Goal: Complete application form: Complete application form

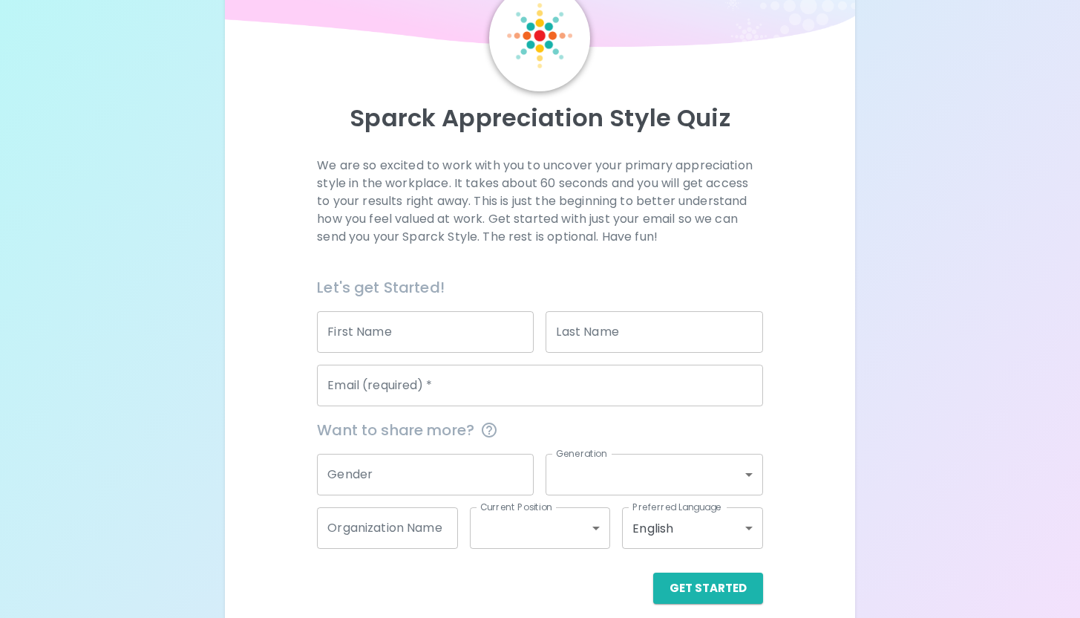
scroll to position [90, 0]
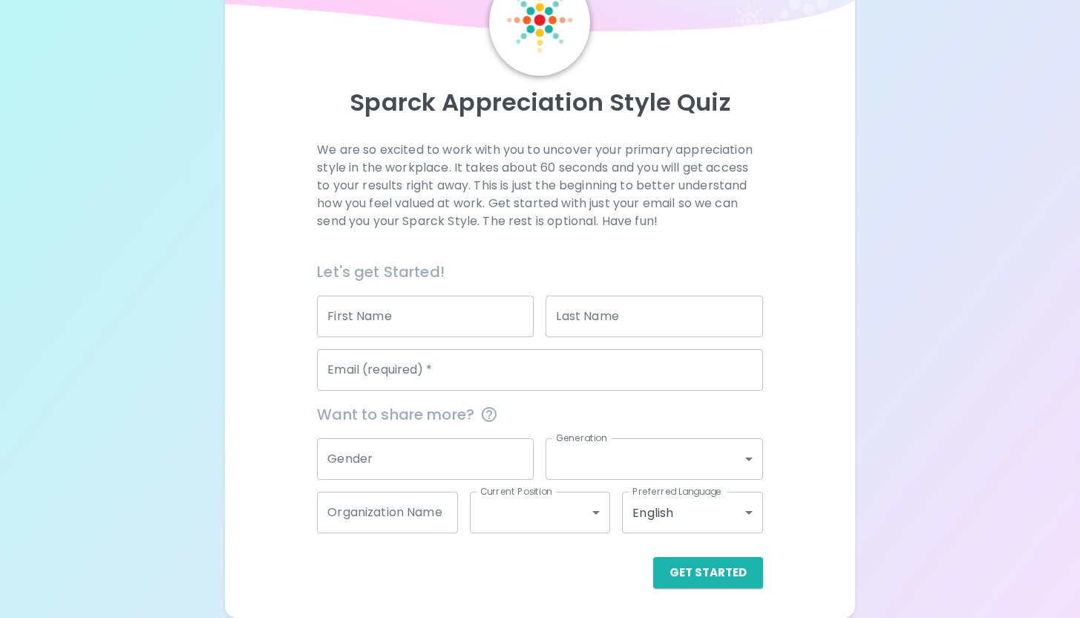
click at [468, 318] on input "First Name" at bounding box center [425, 316] width 217 height 42
type input "[GEOGRAPHIC_DATA]"
type input "[PERSON_NAME]"
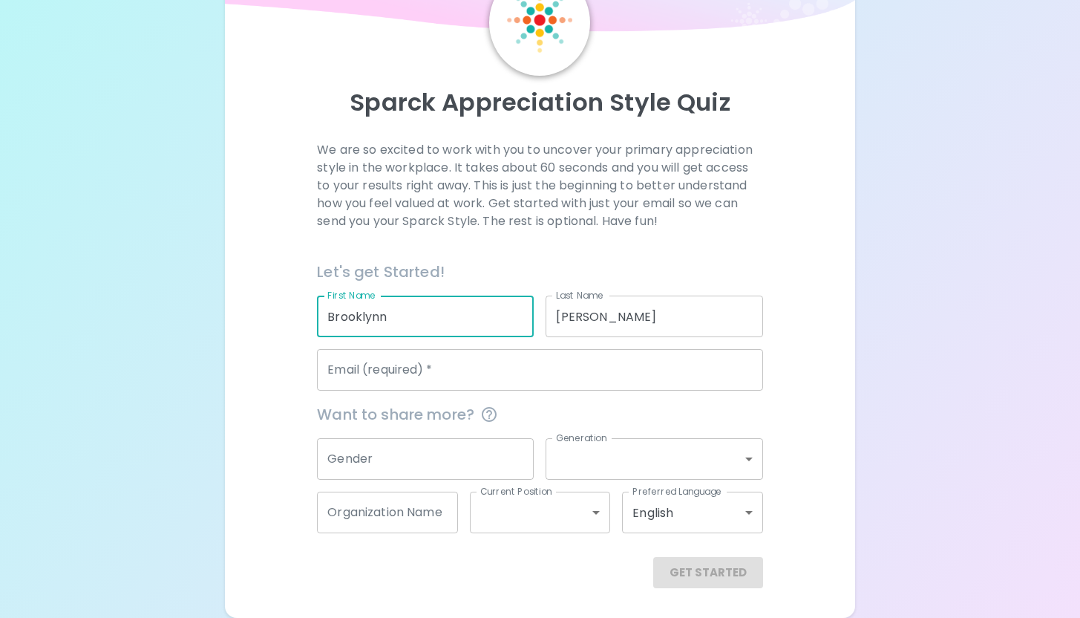
type input "Brooklynn"
click at [447, 385] on input "Email (required)   *" at bounding box center [540, 370] width 446 height 42
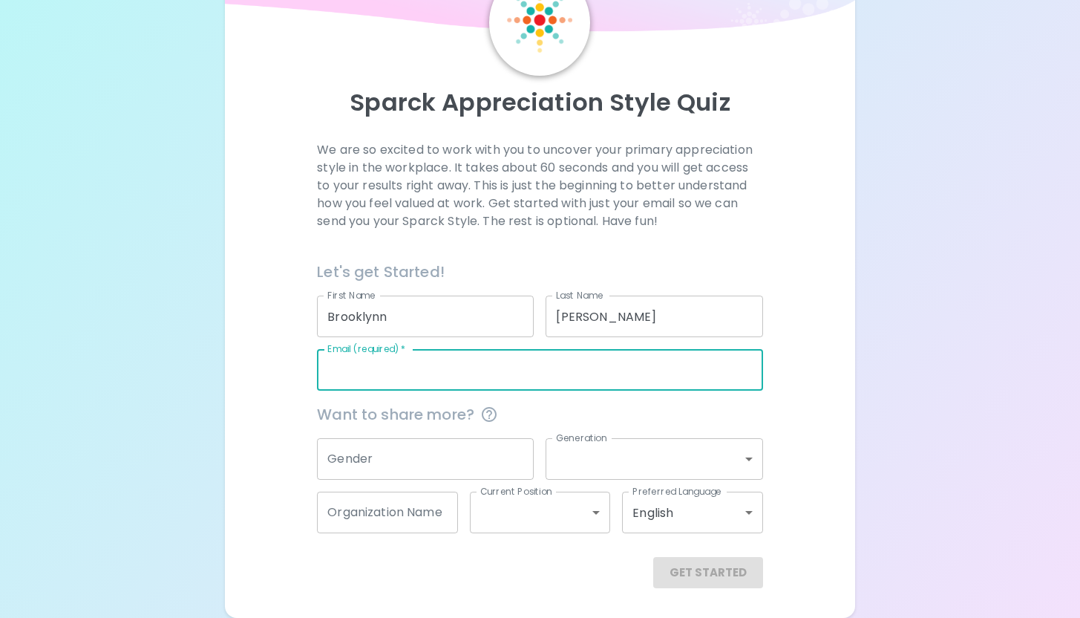
type input "[EMAIL_ADDRESS][DOMAIN_NAME]"
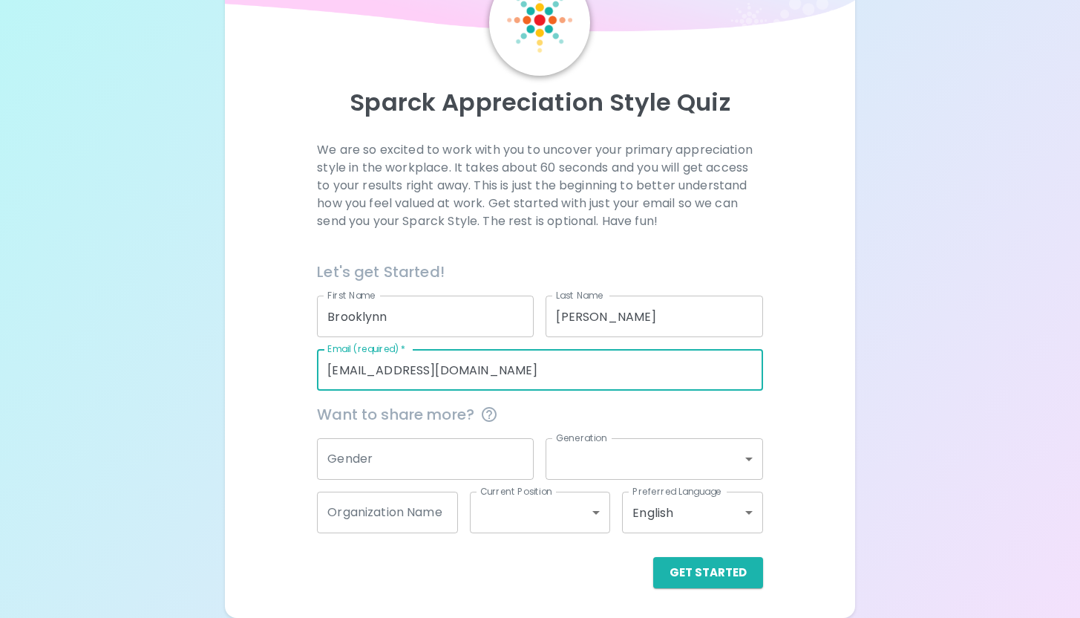
click at [459, 451] on input "Gender" at bounding box center [425, 459] width 217 height 42
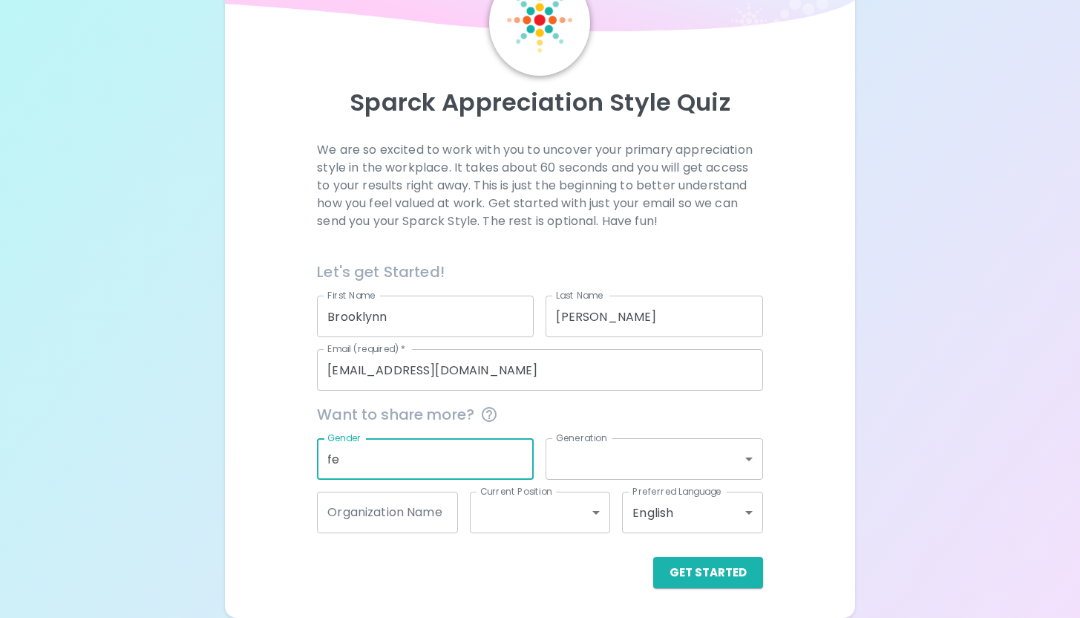
type input "f"
click at [710, 583] on button "Get Started" at bounding box center [708, 572] width 110 height 31
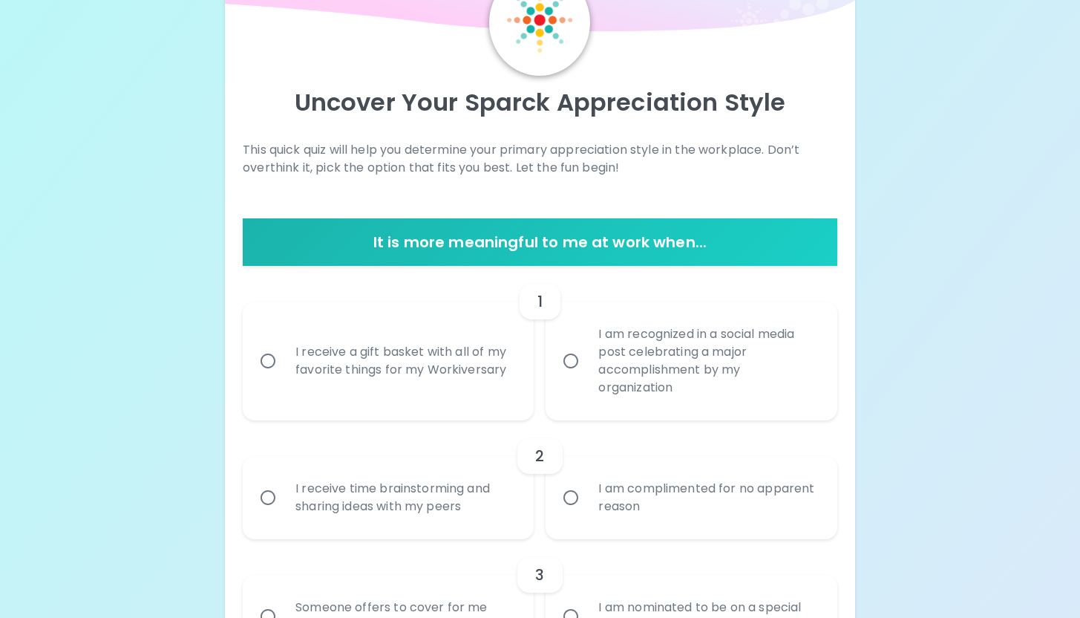
click at [434, 371] on div "I receive a gift basket with all of my favorite things for my Workiversary" at bounding box center [405, 360] width 242 height 71
click at [284, 371] on input "I receive a gift basket with all of my favorite things for my Workiversary" at bounding box center [267, 360] width 31 height 31
radio input "true"
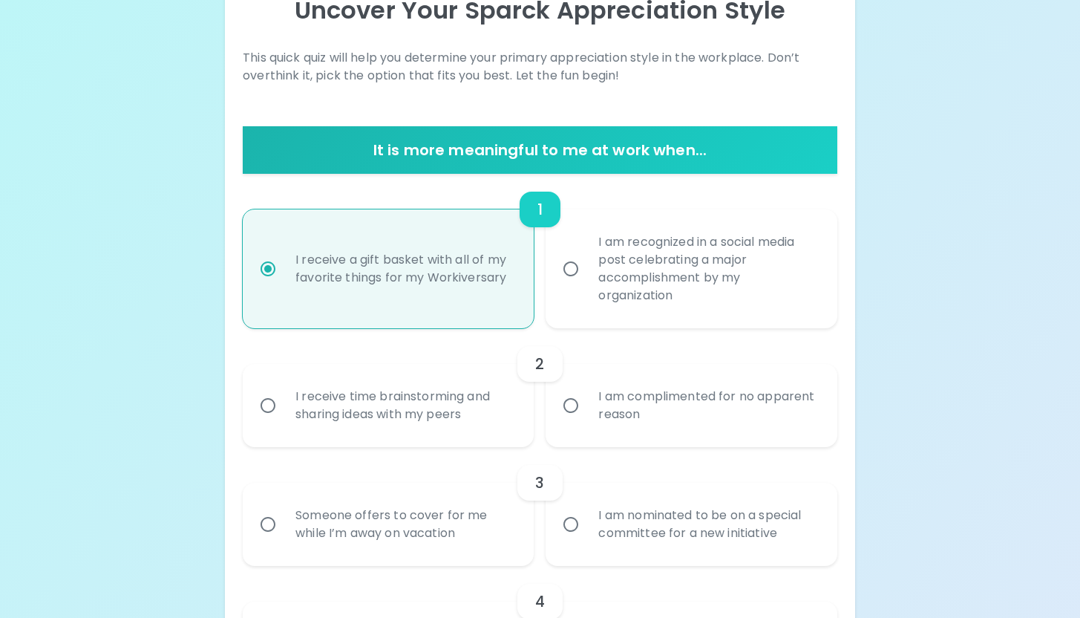
scroll to position [209, 0]
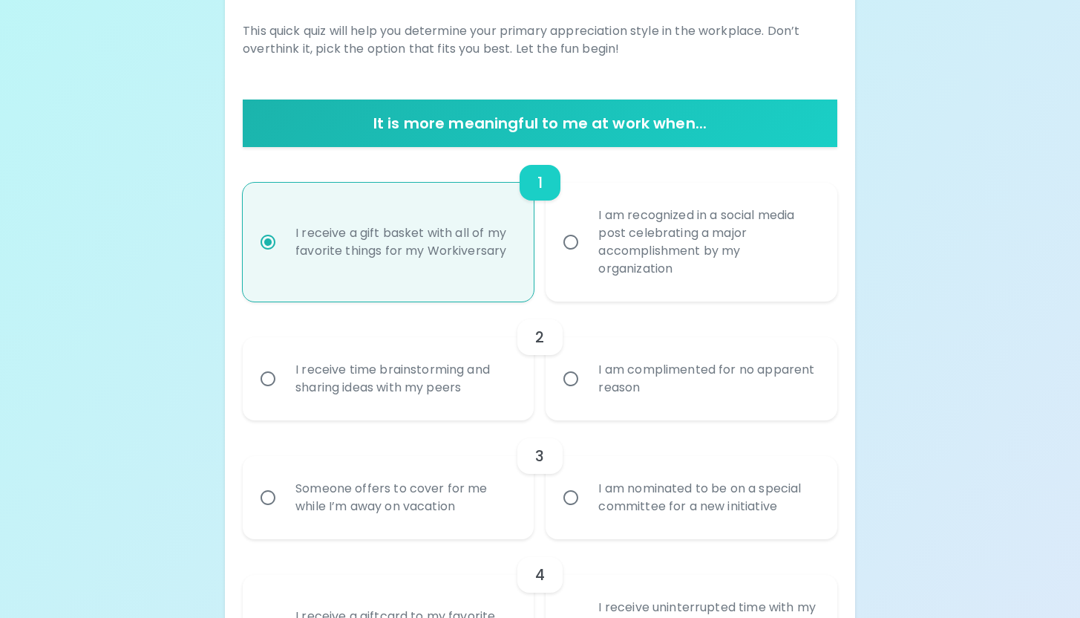
click at [653, 396] on div "I am complimented for no apparent reason" at bounding box center [707, 378] width 242 height 71
click at [586, 394] on input "I am complimented for no apparent reason" at bounding box center [570, 378] width 31 height 31
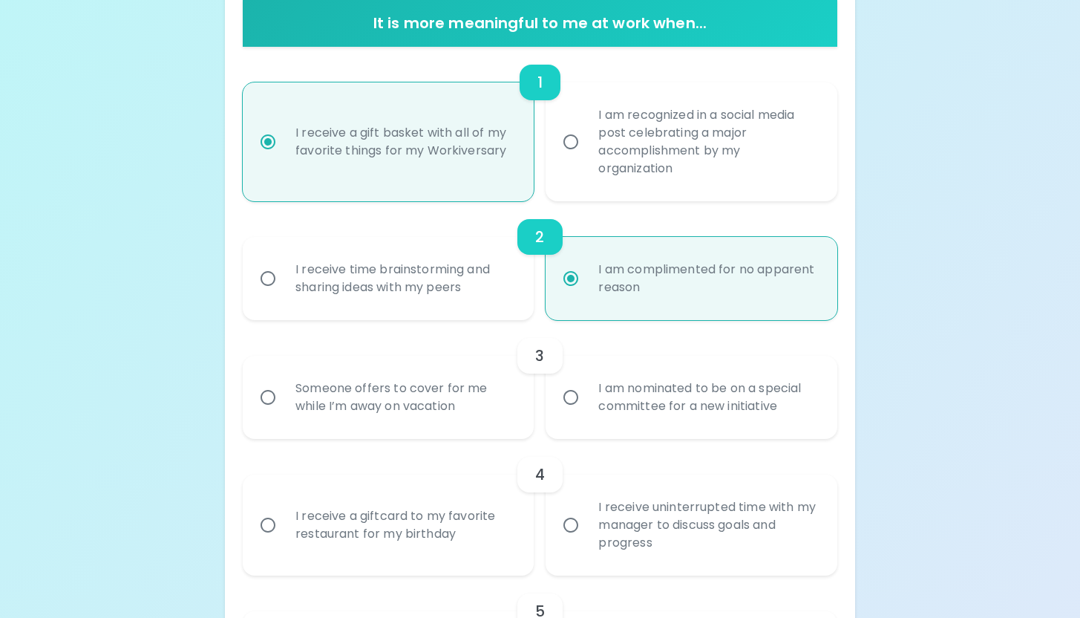
scroll to position [327, 0]
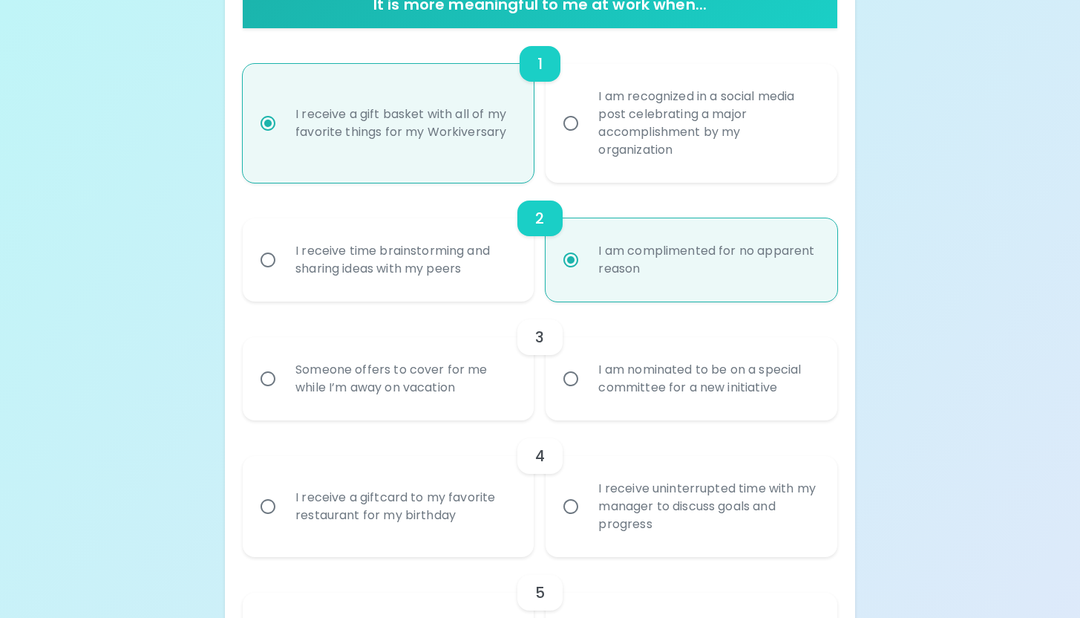
radio input "true"
click at [480, 390] on div "Someone offers to cover for me while I’m away on vacation" at bounding box center [405, 378] width 242 height 71
click at [284, 390] on input "Someone offers to cover for me while I’m away on vacation" at bounding box center [267, 378] width 31 height 31
radio input "false"
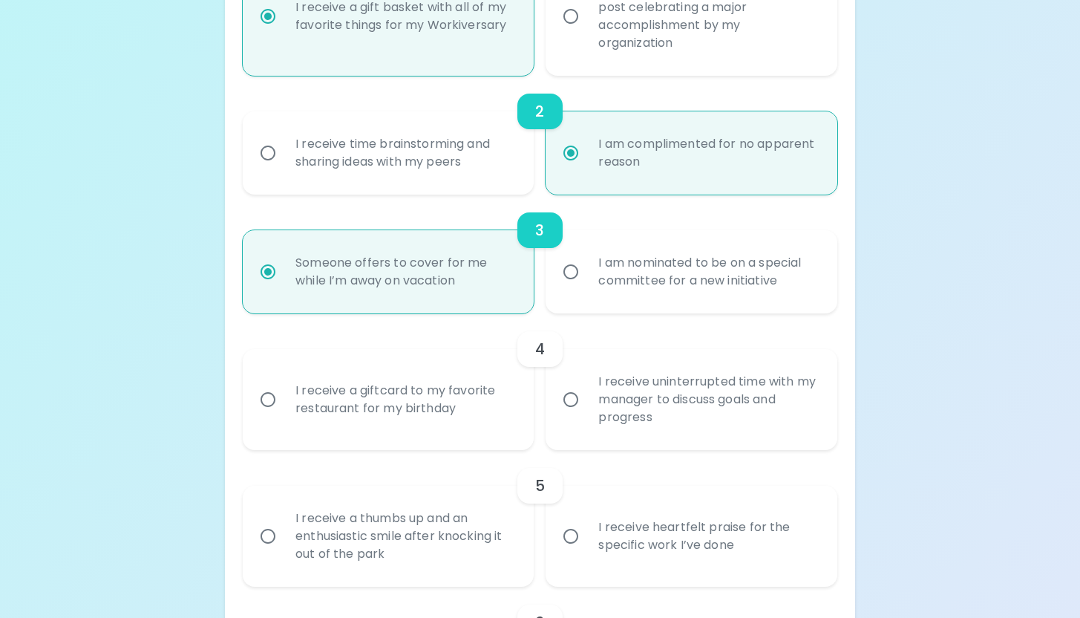
scroll to position [446, 0]
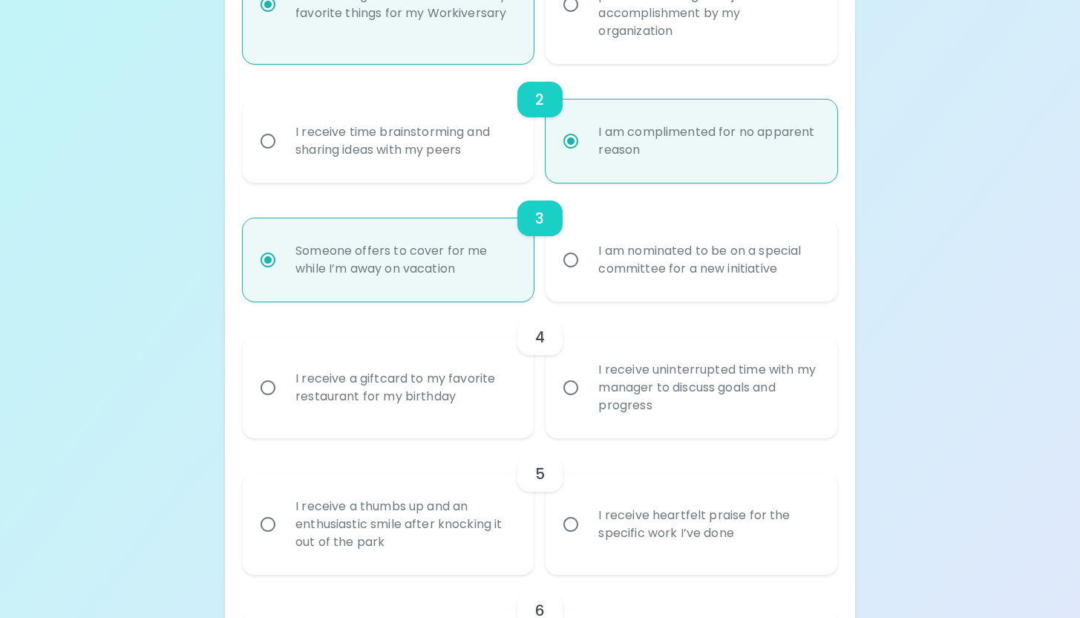
radio input "true"
click at [487, 401] on div "I receive a giftcard to my favorite restaurant for my birthday" at bounding box center [405, 387] width 242 height 71
click at [284, 401] on input "I receive a giftcard to my favorite restaurant for my birthday" at bounding box center [267, 387] width 31 height 31
radio input "false"
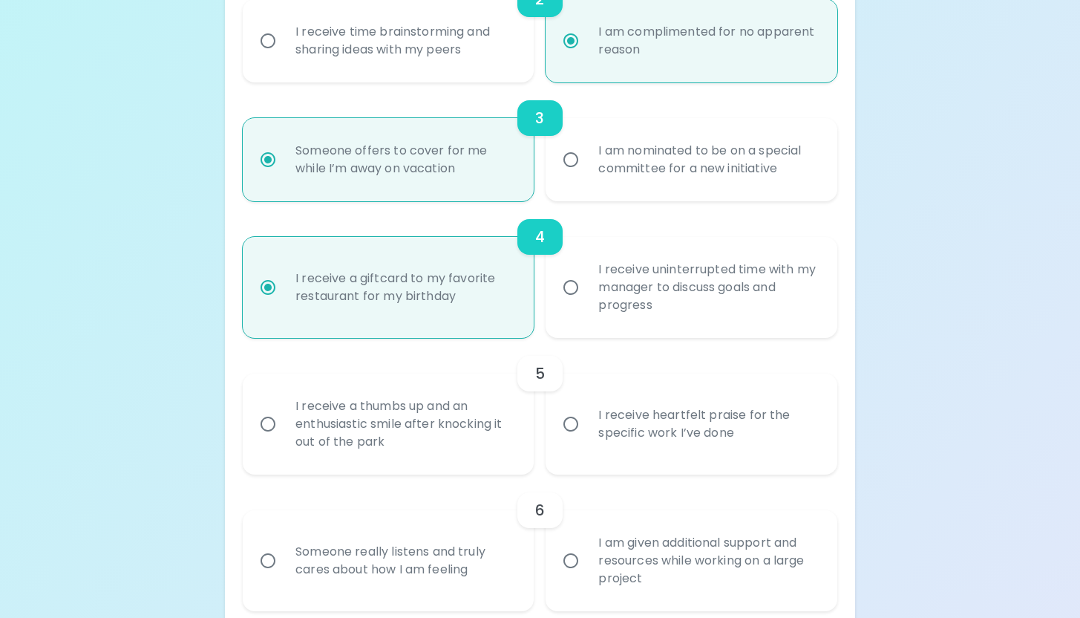
scroll to position [565, 0]
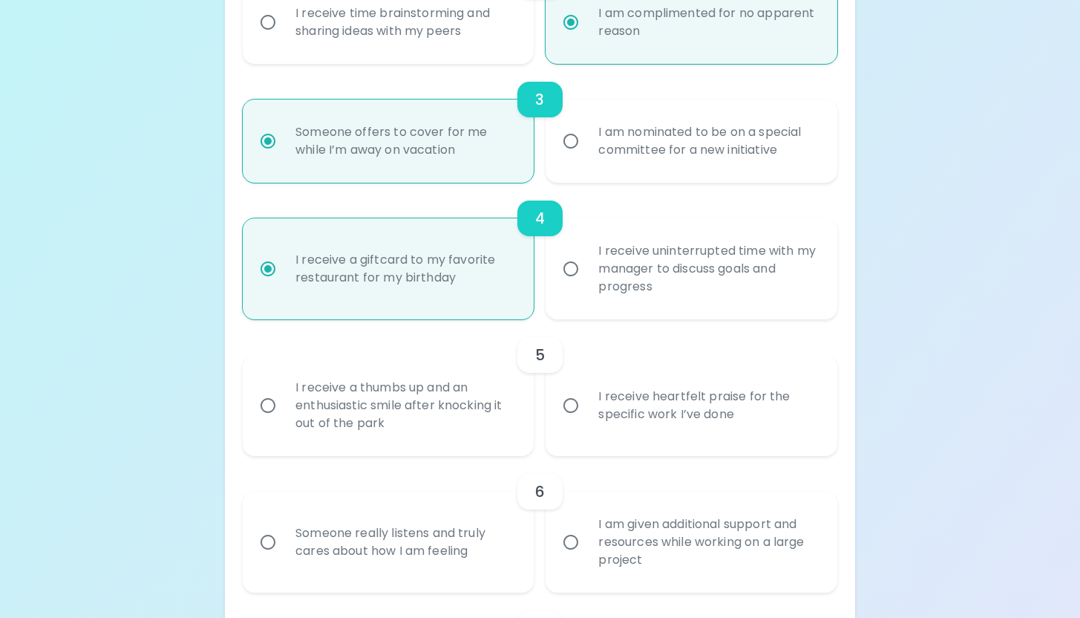
radio input "true"
click at [473, 425] on div "I receive a thumbs up and an enthusiastic smile after knocking it out of the pa…" at bounding box center [405, 405] width 242 height 89
click at [284, 421] on input "I receive a thumbs up and an enthusiastic smile after knocking it out of the pa…" at bounding box center [267, 405] width 31 height 31
radio input "false"
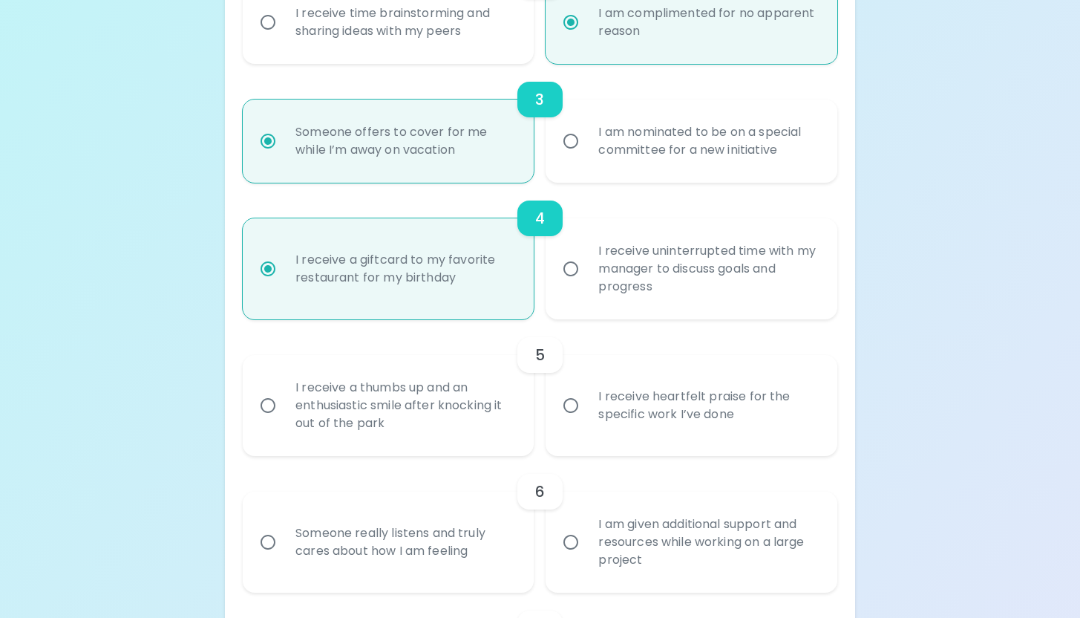
radio input "false"
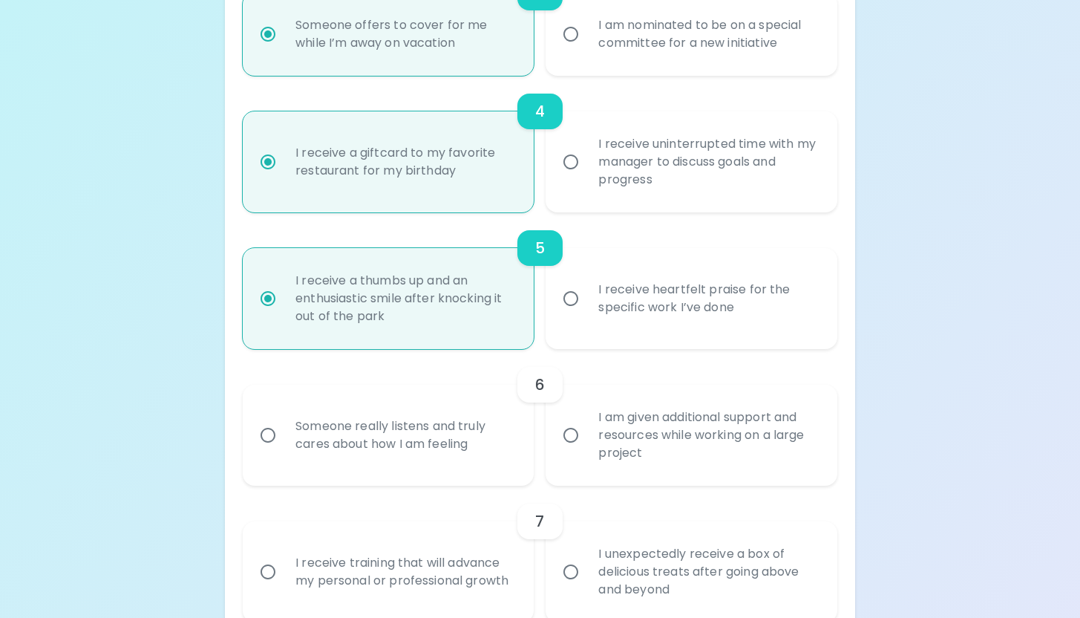
scroll to position [684, 0]
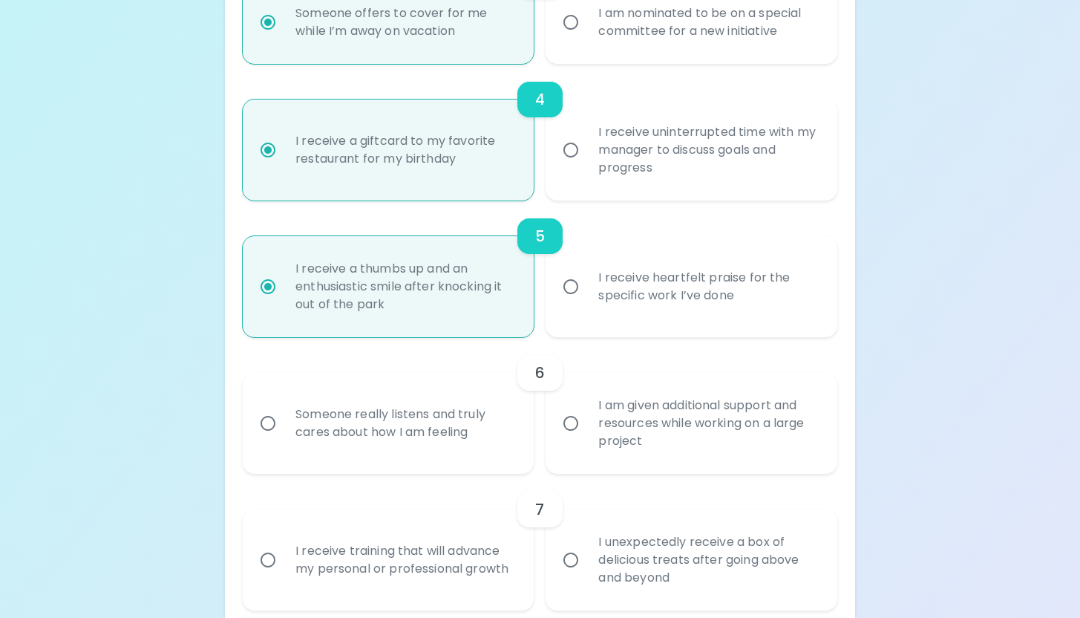
radio input "true"
click at [496, 448] on div "Someone really listens and truly cares about how I am feeling" at bounding box center [405, 423] width 242 height 71
click at [284, 439] on input "Someone really listens and truly cares about how I am feeling" at bounding box center [267, 423] width 31 height 31
radio input "false"
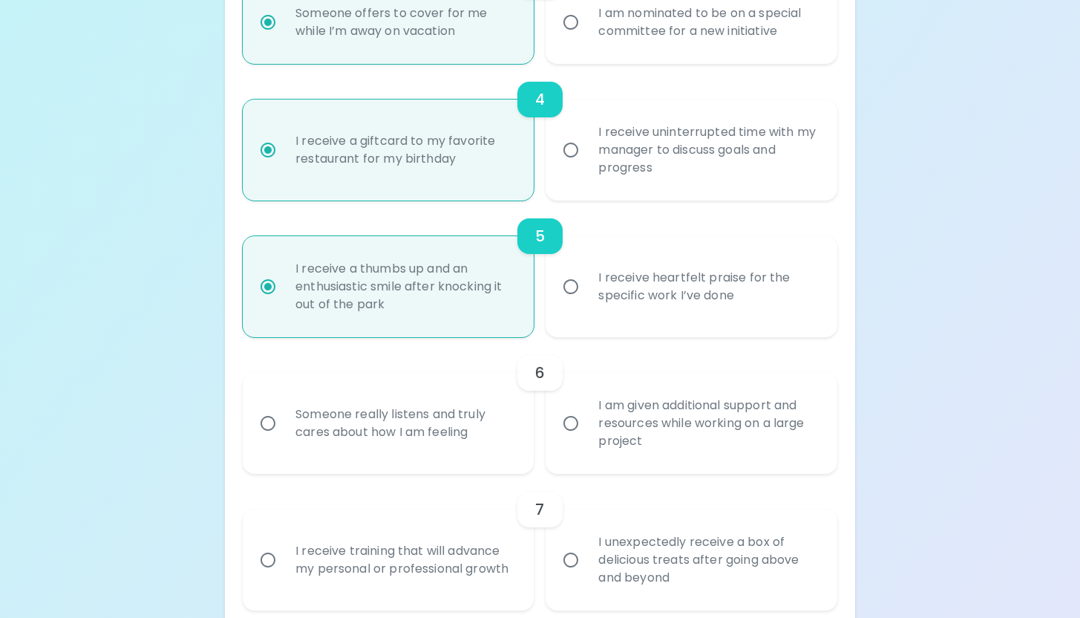
radio input "false"
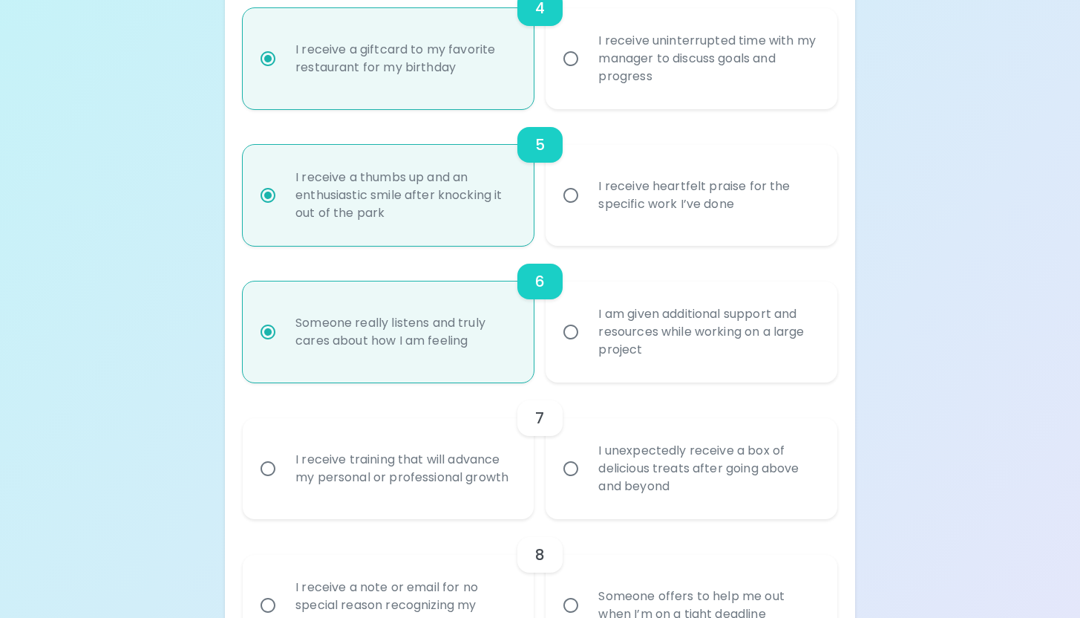
scroll to position [803, 0]
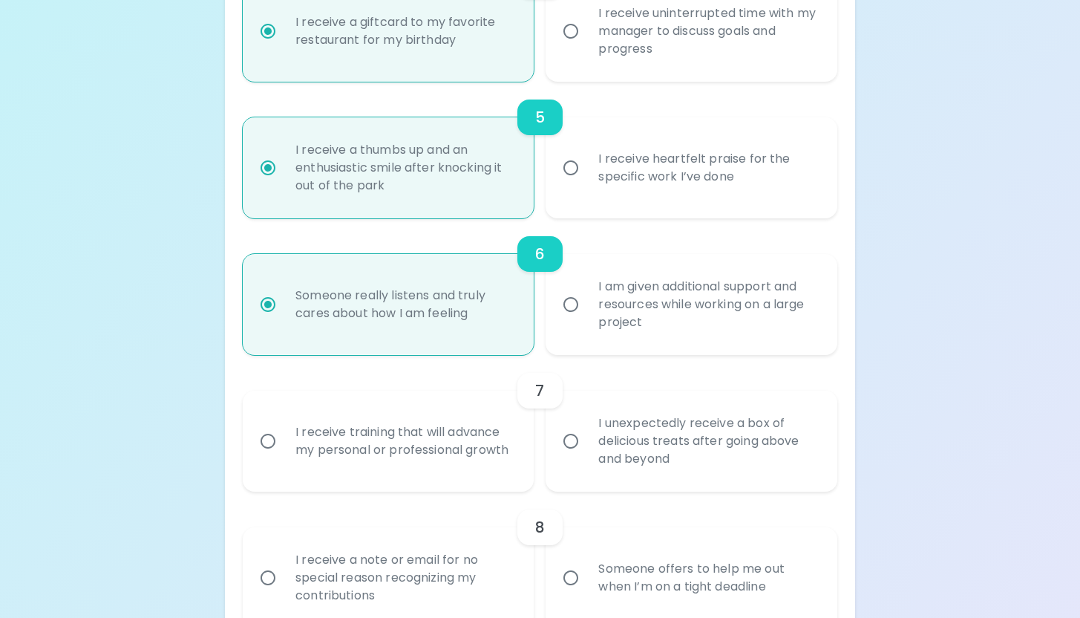
radio input "true"
click at [601, 469] on div "I unexpectedly receive a box of delicious treats after going above and beyond" at bounding box center [707, 440] width 242 height 89
click at [586, 457] on input "I unexpectedly receive a box of delicious treats after going above and beyond" at bounding box center [570, 440] width 31 height 31
radio input "false"
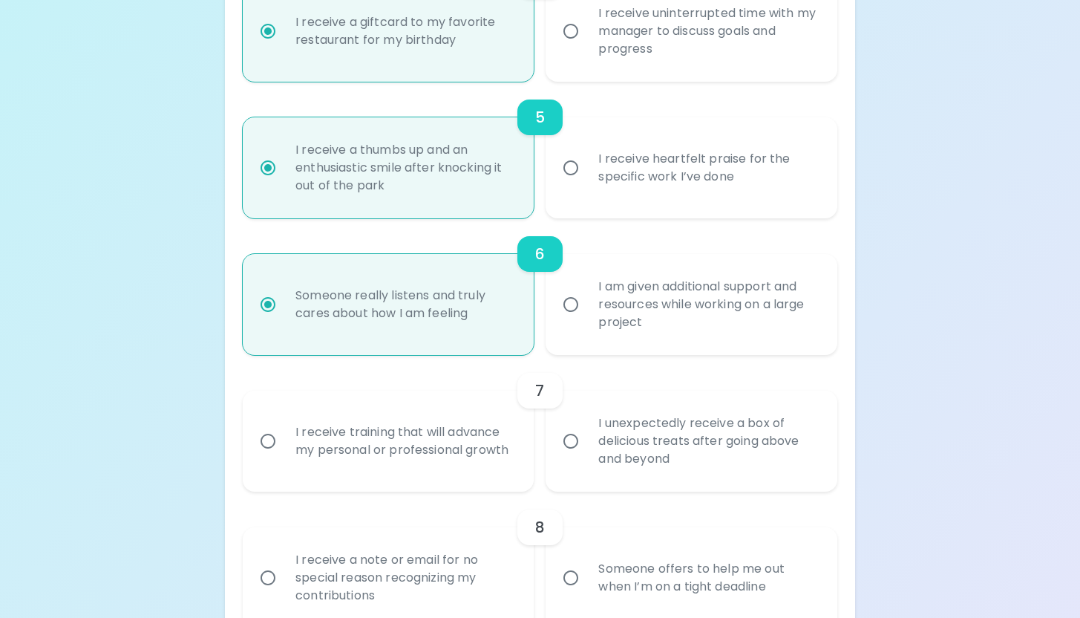
radio input "false"
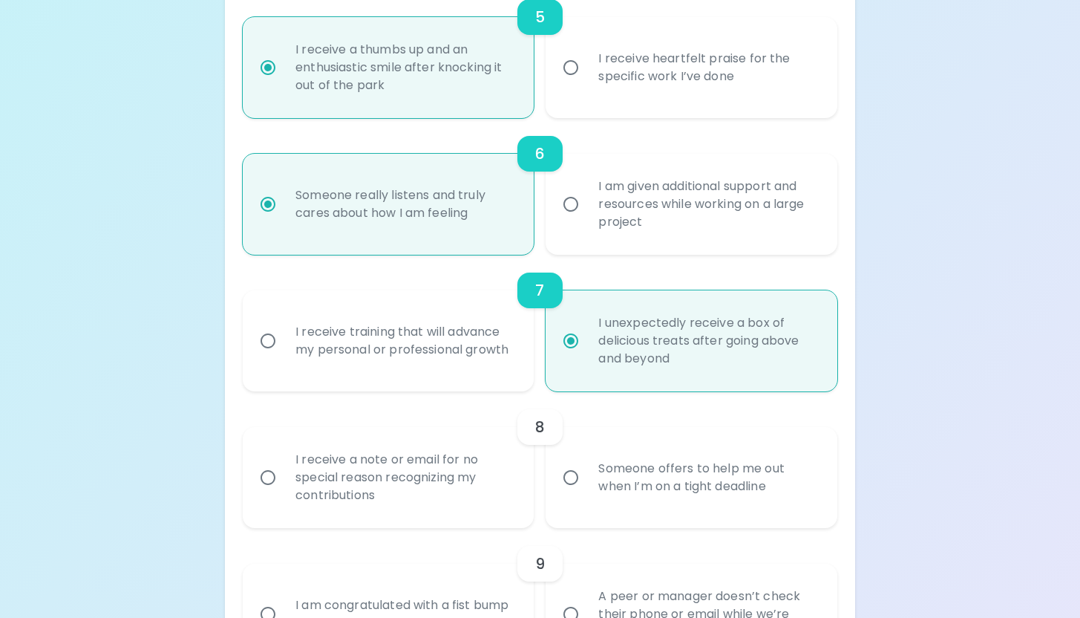
scroll to position [921, 0]
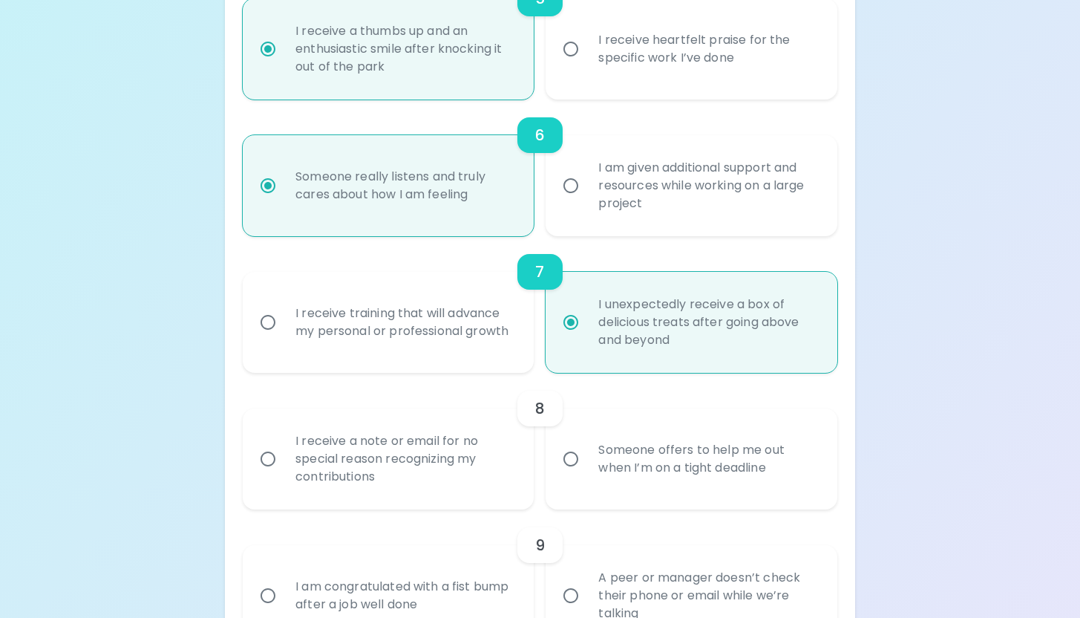
radio input "true"
click at [446, 478] on div "I receive a note or email for no special reason recognizing my contributions" at bounding box center [405, 458] width 242 height 89
click at [284, 474] on input "I receive a note or email for no special reason recognizing my contributions" at bounding box center [267, 458] width 31 height 31
radio input "false"
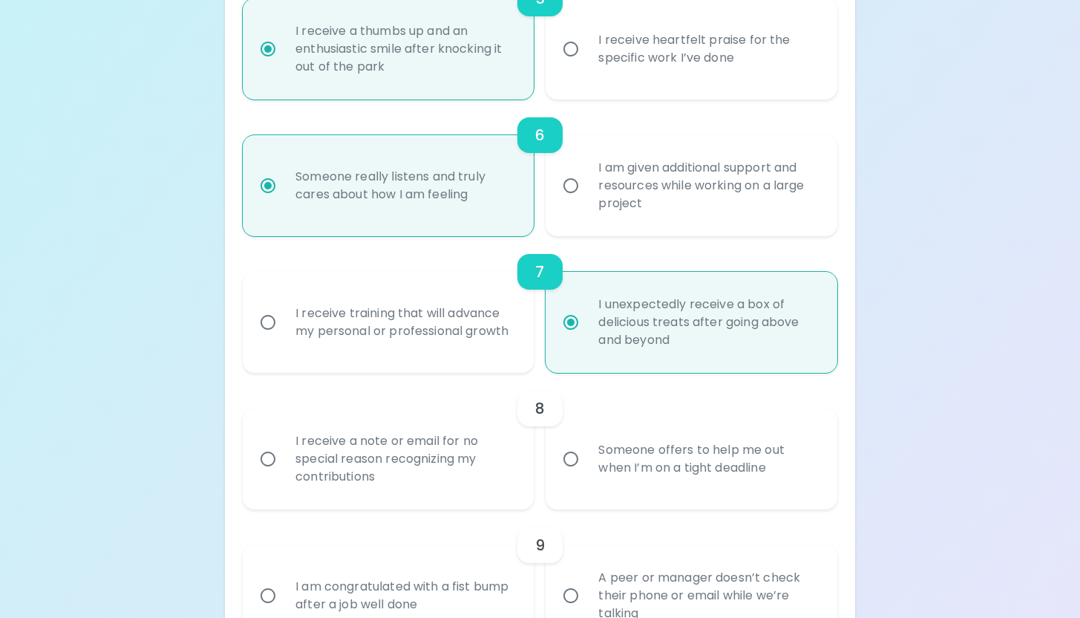
radio input "false"
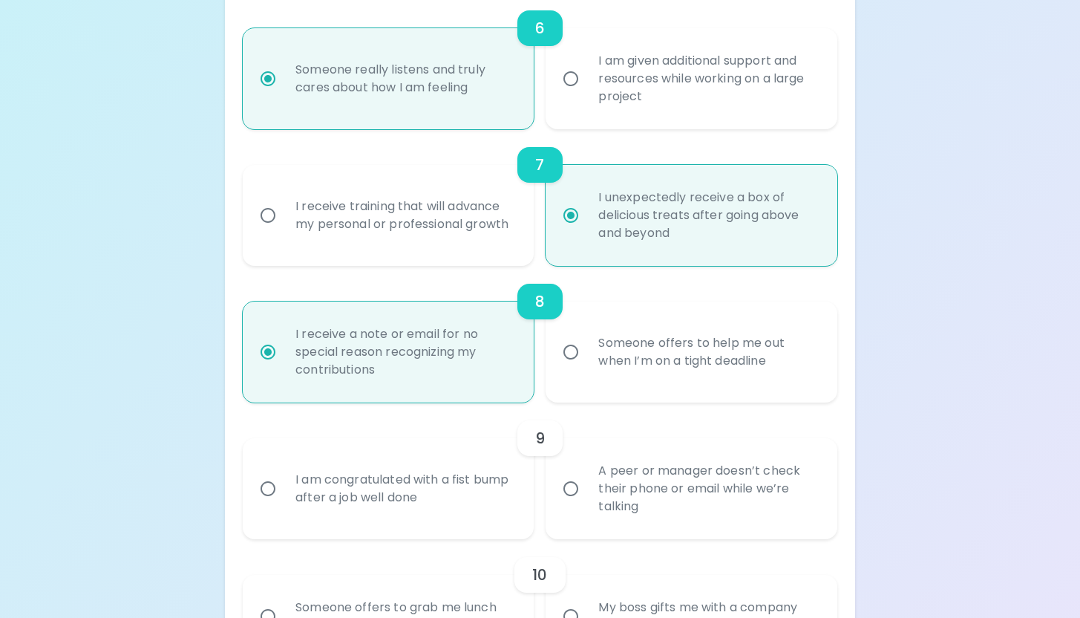
scroll to position [1040, 0]
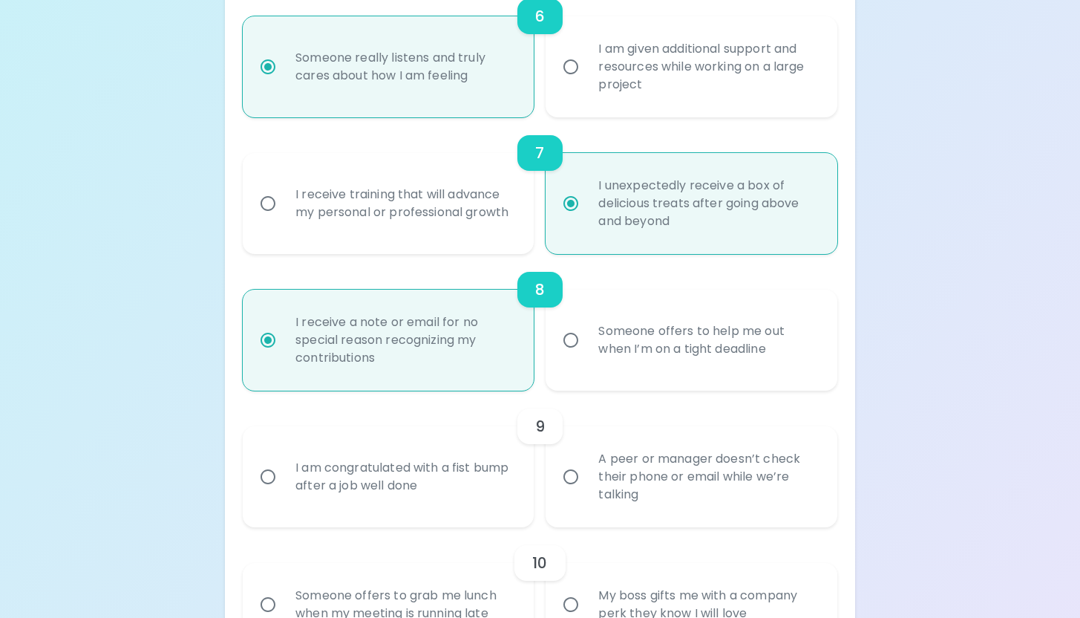
radio input "true"
click at [646, 364] on div "Someone offers to help me out when I’m on a tight deadline" at bounding box center [707, 339] width 242 height 71
click at [586, 356] on input "Someone offers to help me out when I’m on a tight deadline" at bounding box center [570, 339] width 31 height 31
radio input "false"
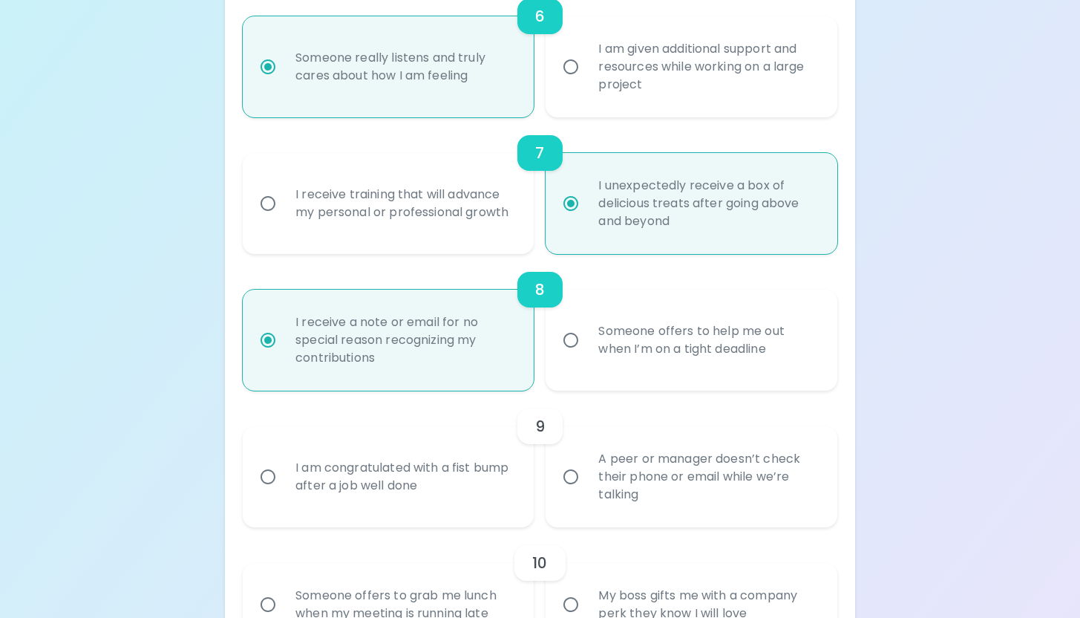
radio input "false"
radio input "true"
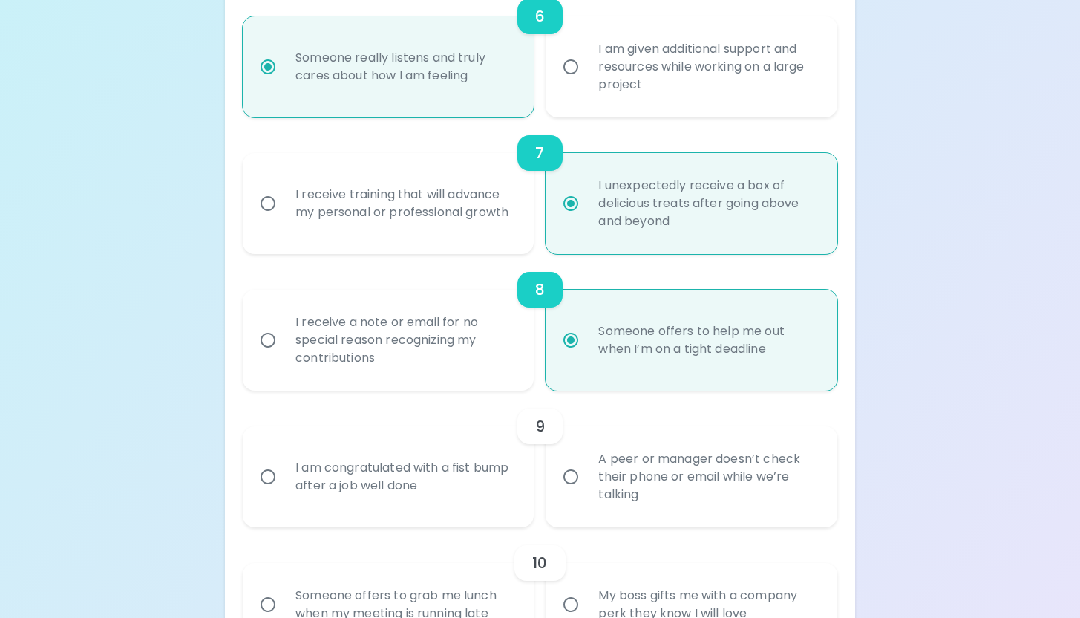
radio input "true"
click at [471, 351] on div "I receive a note or email for no special reason recognizing my contributions" at bounding box center [405, 339] width 242 height 89
click at [284, 351] on input "I receive a note or email for no special reason recognizing my contributions" at bounding box center [267, 339] width 31 height 31
radio input "false"
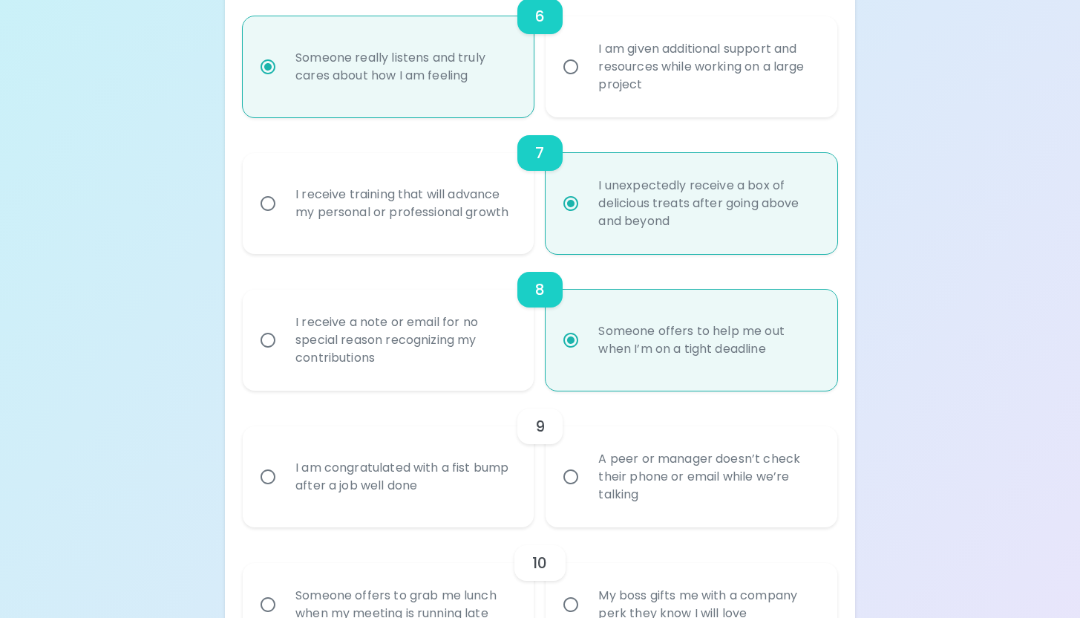
radio input "false"
radio input "true"
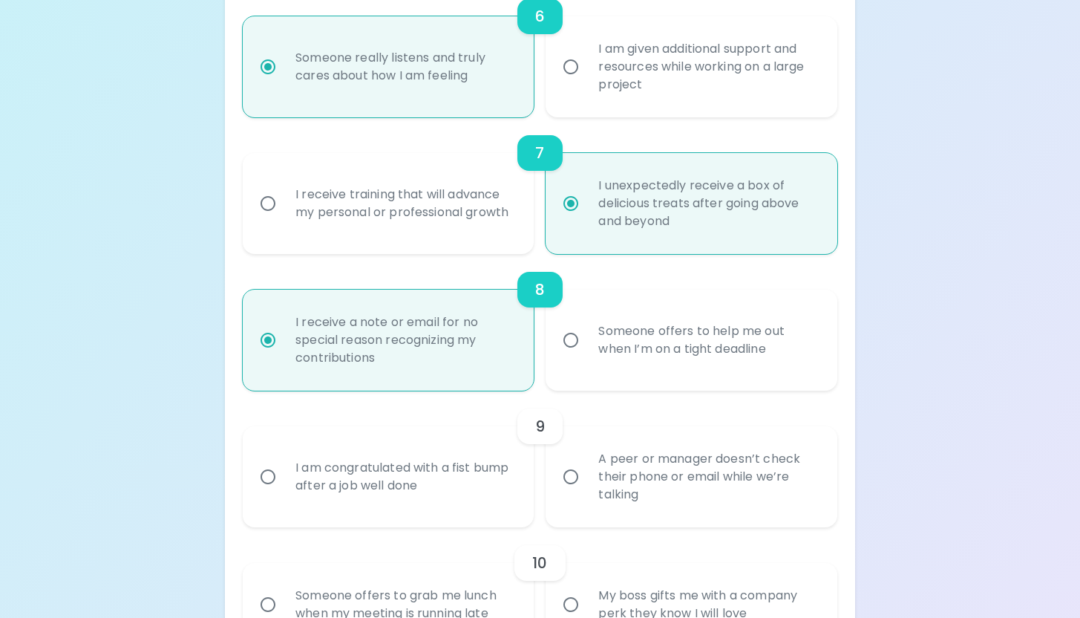
radio input "true"
click at [590, 350] on div "Someone offers to help me out when I’m on a tight deadline" at bounding box center [707, 339] width 242 height 71
click at [586, 350] on input "Someone offers to help me out when I’m on a tight deadline" at bounding box center [570, 339] width 31 height 31
radio input "false"
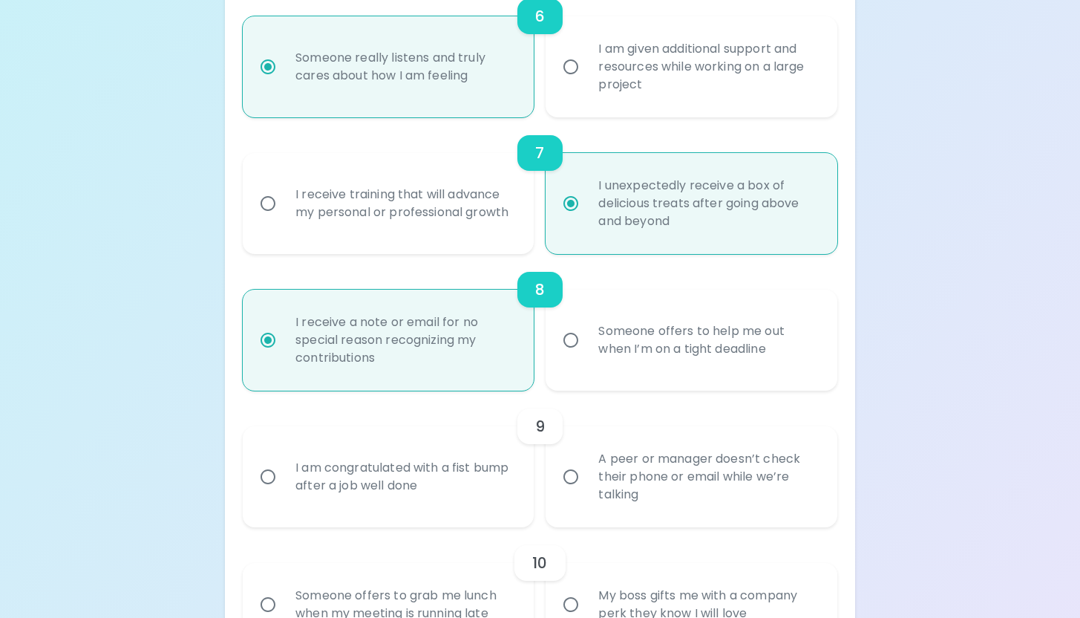
radio input "false"
radio input "true"
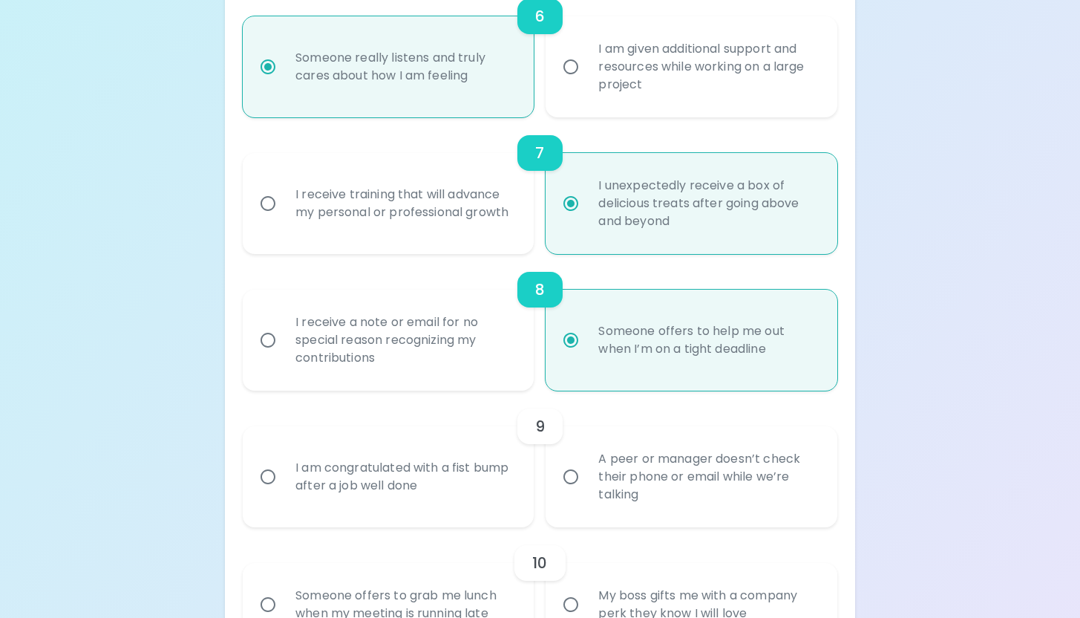
radio input "true"
click at [619, 498] on div "A peer or manager doesn’t check their phone or email while we’re talking" at bounding box center [707, 476] width 242 height 89
click at [586, 492] on input "A peer or manager doesn’t check their phone or email while we’re talking" at bounding box center [570, 476] width 31 height 31
radio input "false"
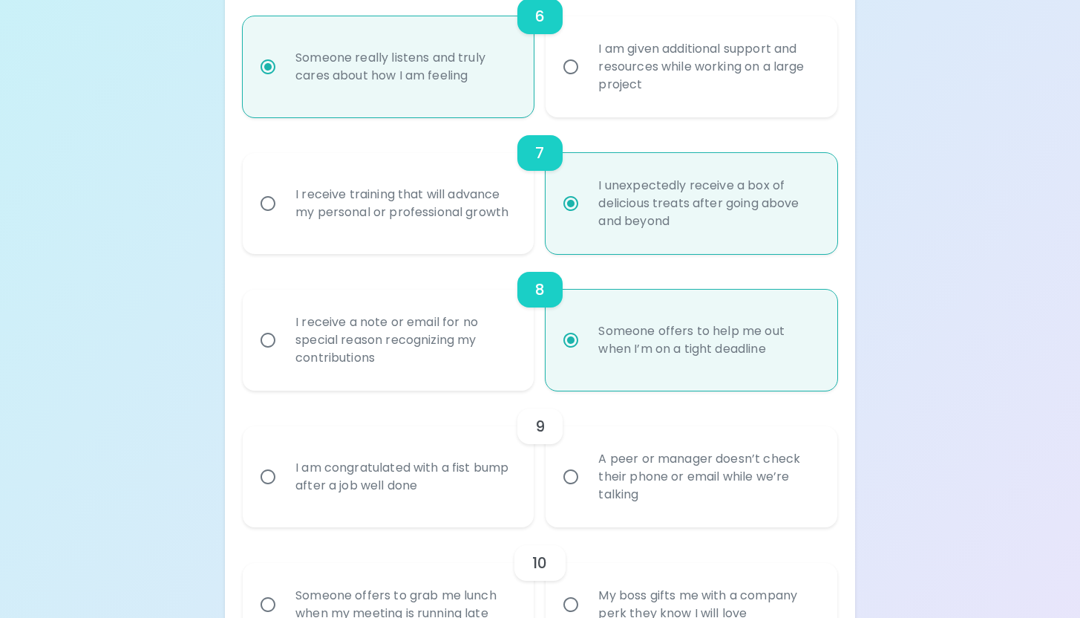
radio input "false"
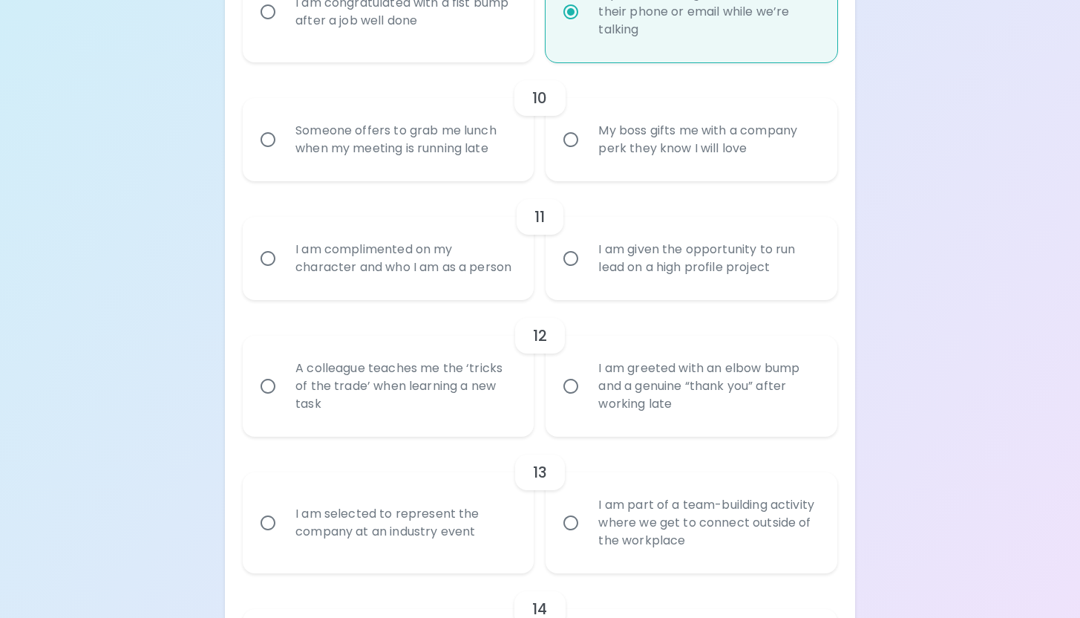
scroll to position [1519, 0]
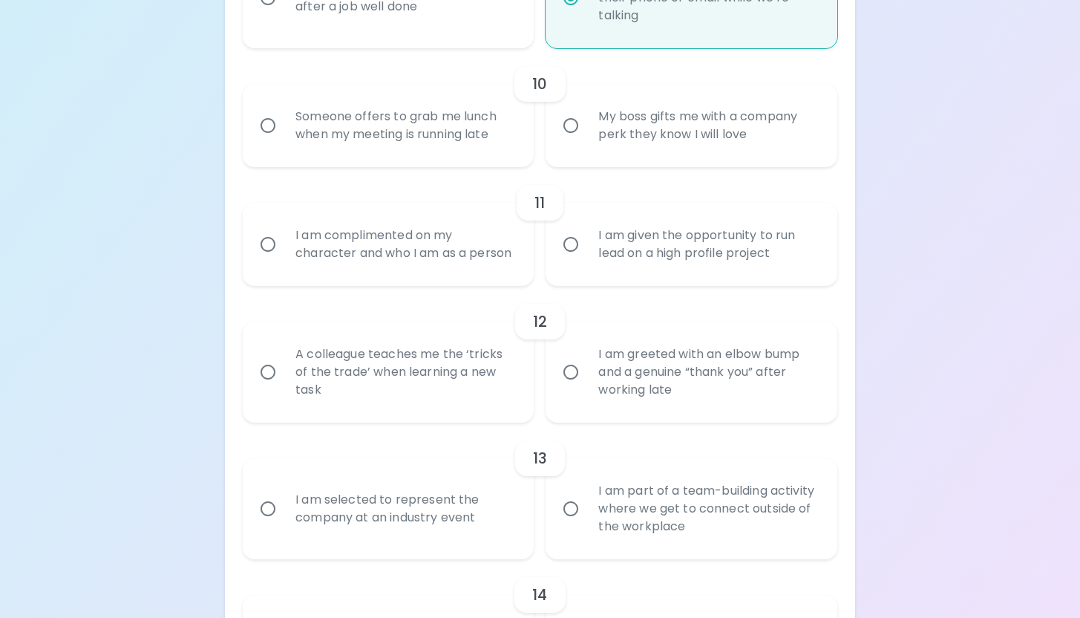
radio input "true"
click at [465, 138] on div "Someone offers to grab me lunch when my meeting is running late" at bounding box center [405, 125] width 242 height 71
click at [284, 138] on input "Someone offers to grab me lunch when my meeting is running late" at bounding box center [267, 125] width 31 height 31
radio input "false"
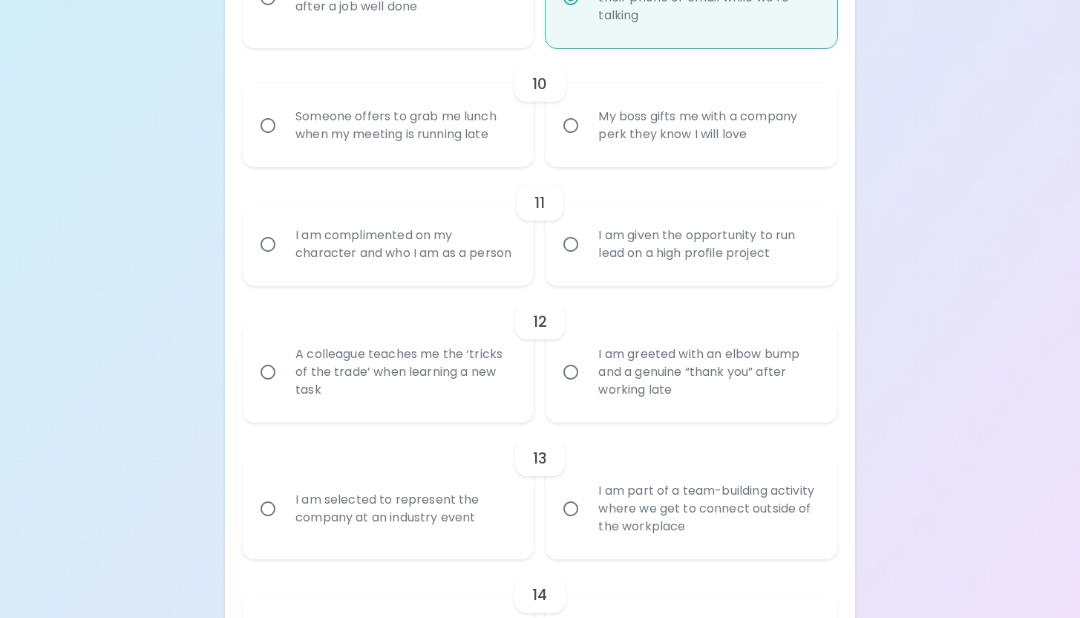
radio input "false"
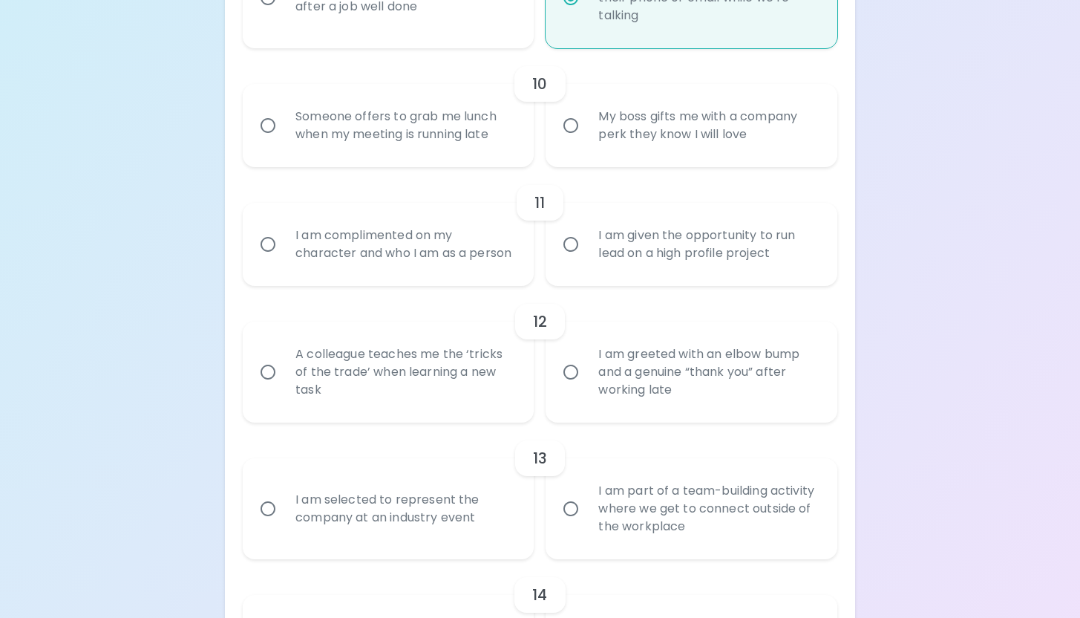
radio input "false"
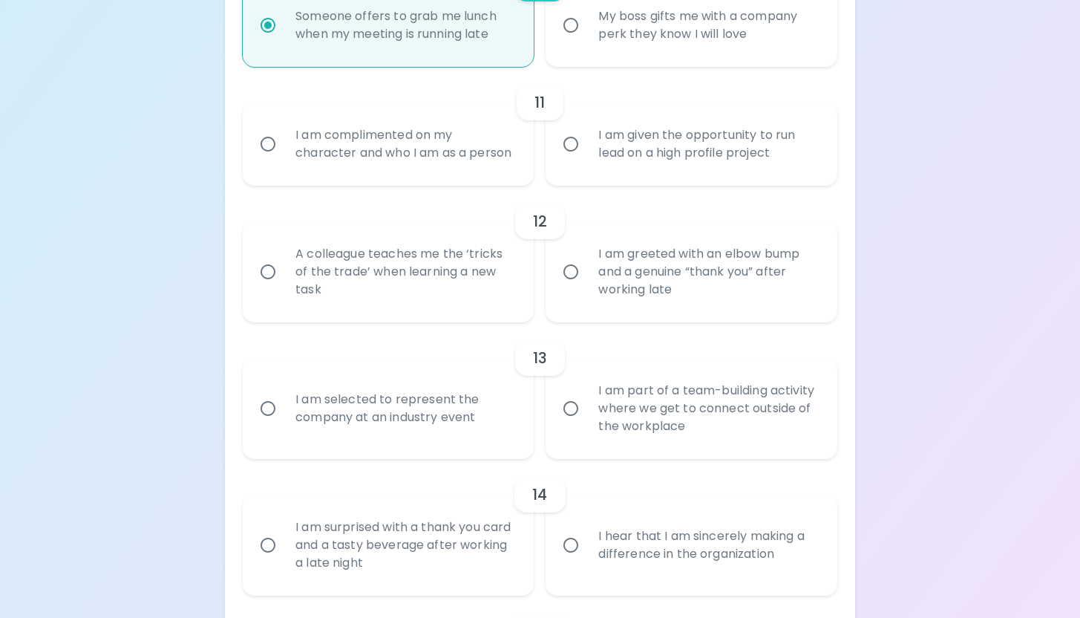
scroll to position [1638, 0]
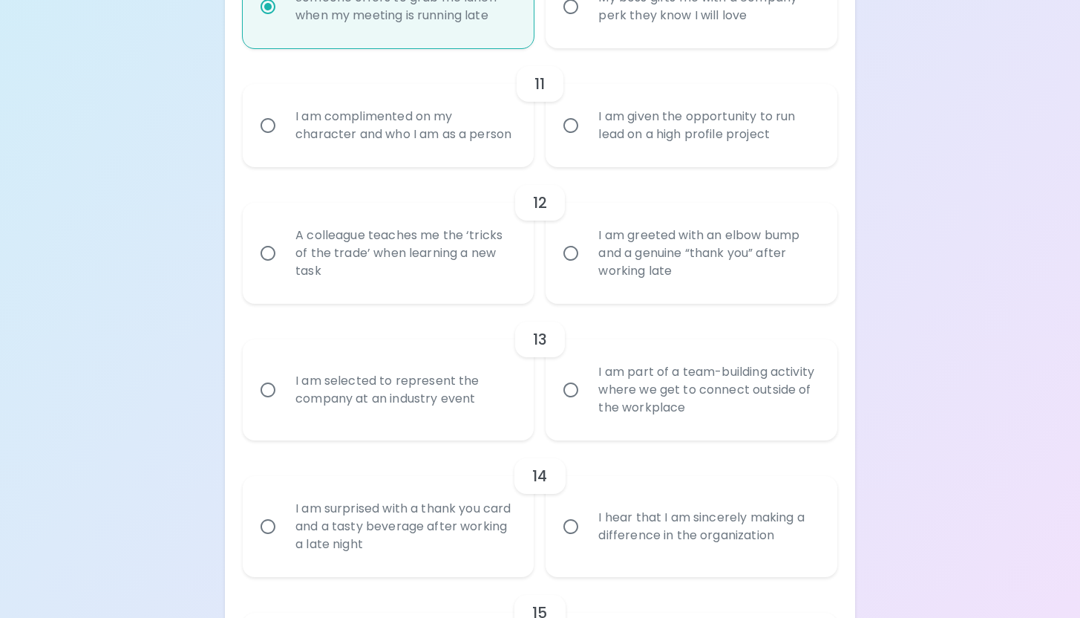
radio input "true"
click at [467, 149] on div "I am complimented on my character and who I am as a person" at bounding box center [405, 125] width 242 height 71
click at [284, 141] on input "I am complimented on my character and who I am as a person" at bounding box center [267, 125] width 31 height 31
radio input "false"
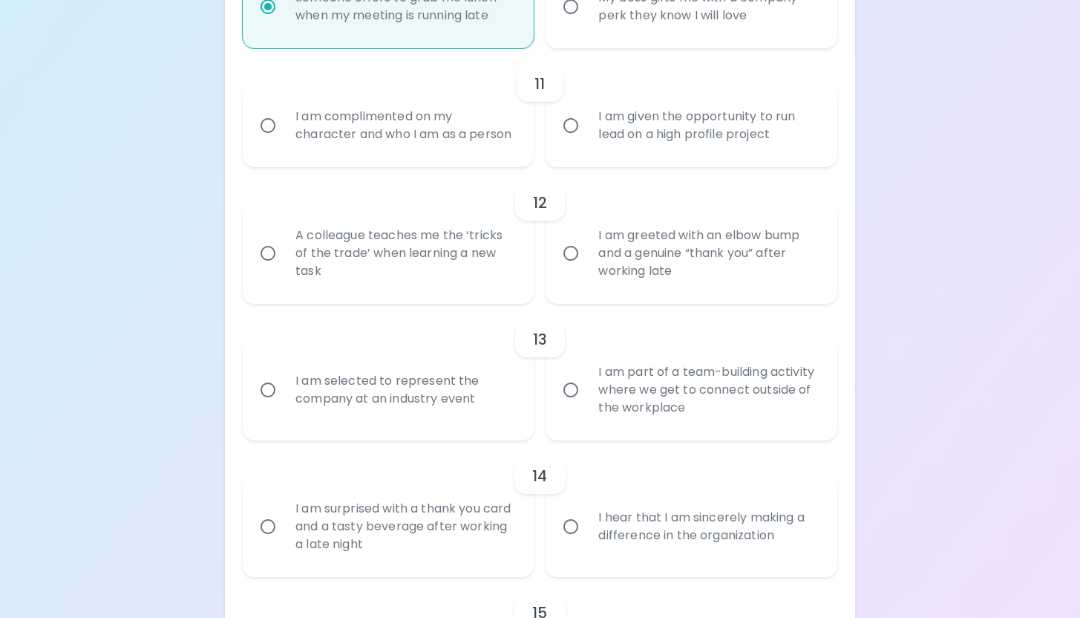
radio input "false"
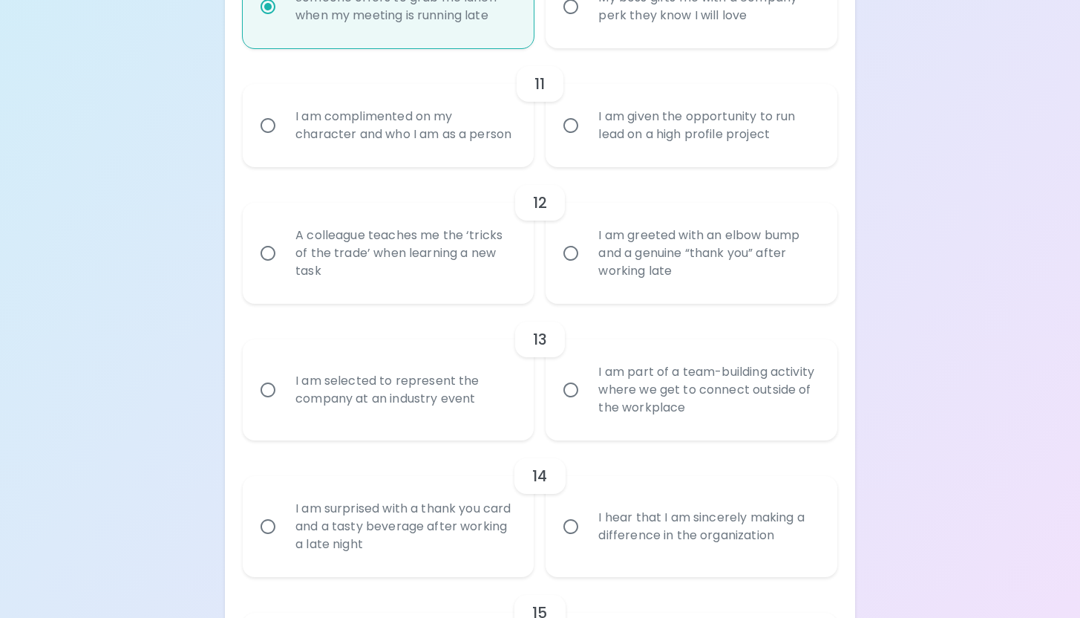
radio input "false"
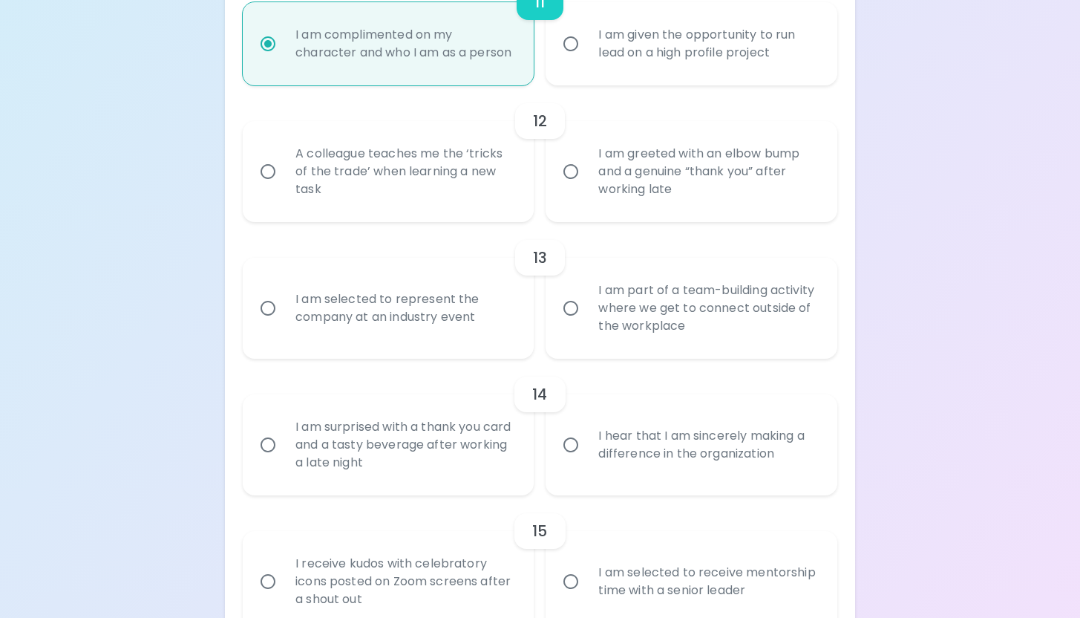
scroll to position [1757, 0]
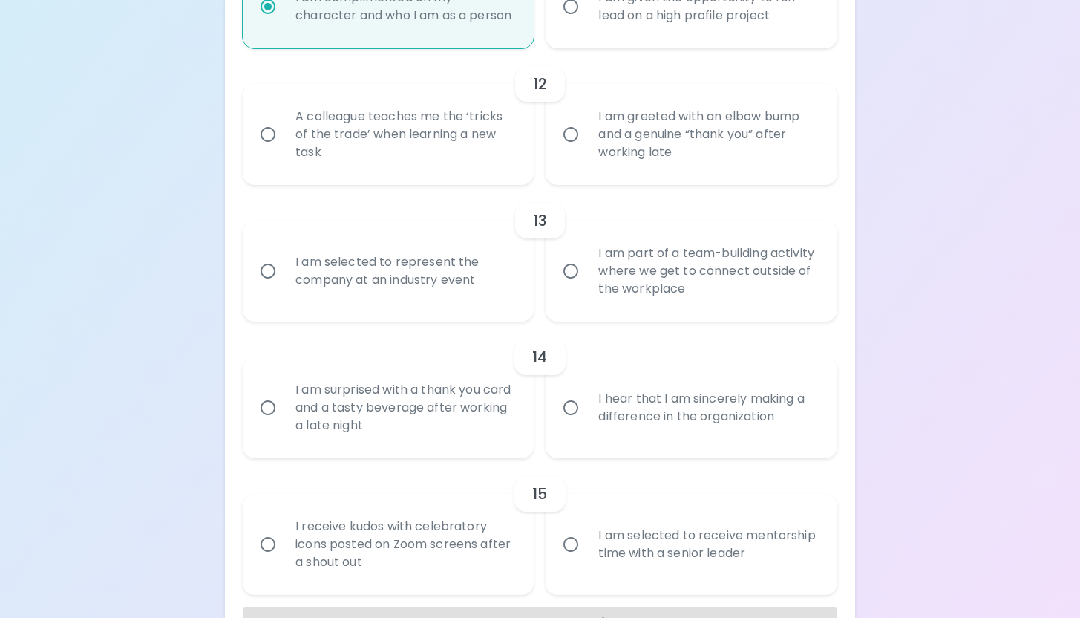
radio input "true"
click at [474, 175] on div "A colleague teaches me the ‘tricks of the trade’ when learning a new task" at bounding box center [405, 134] width 242 height 89
click at [284, 150] on input "A colleague teaches me the ‘tricks of the trade’ when learning a new task" at bounding box center [267, 134] width 31 height 31
radio input "false"
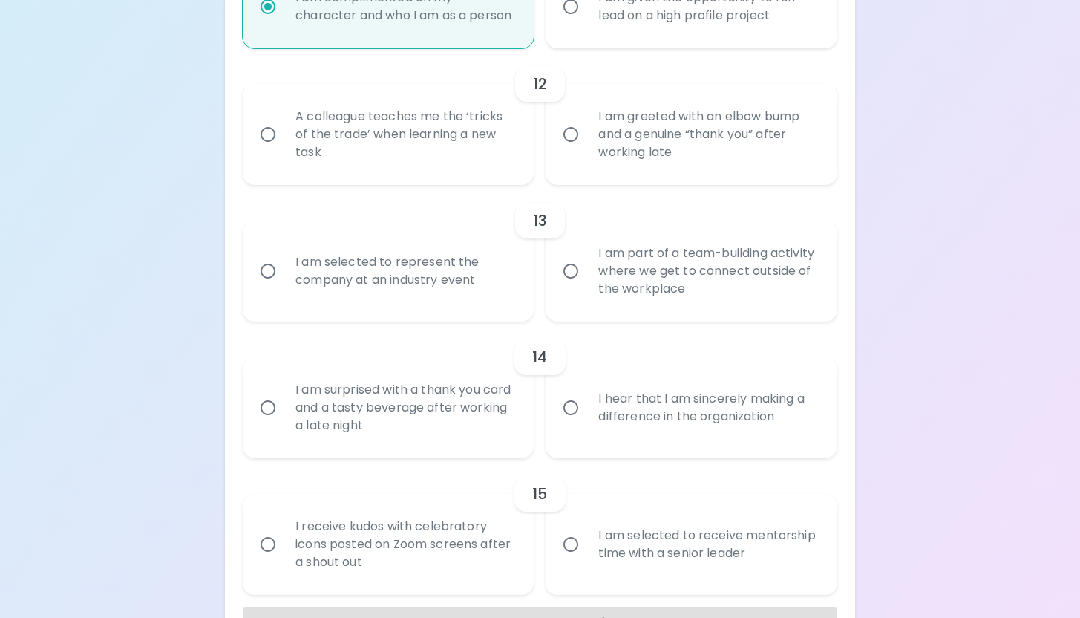
radio input "false"
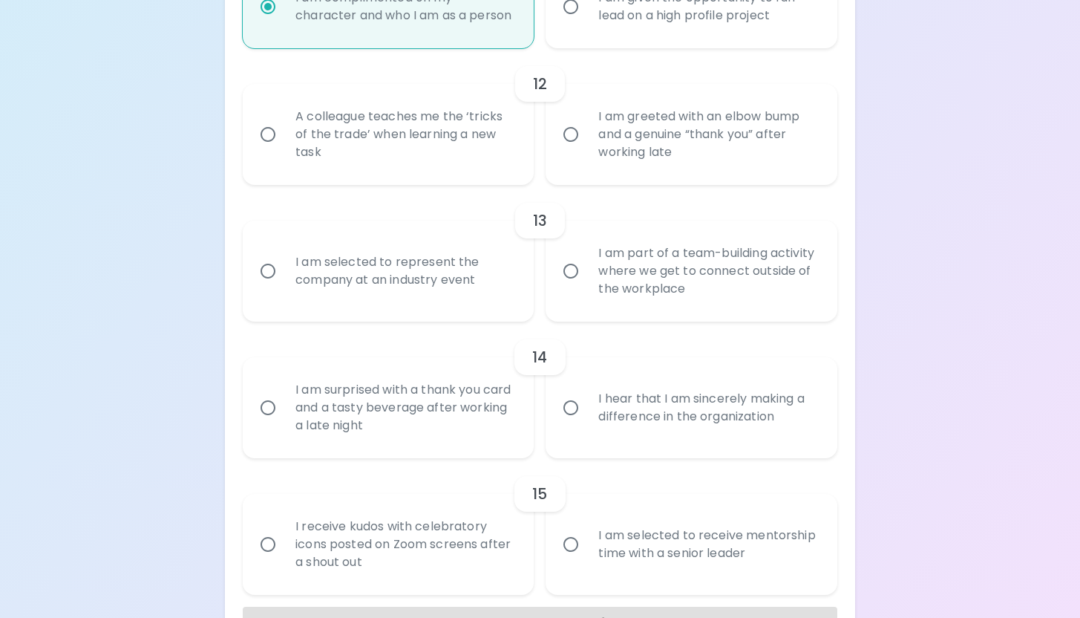
radio input "false"
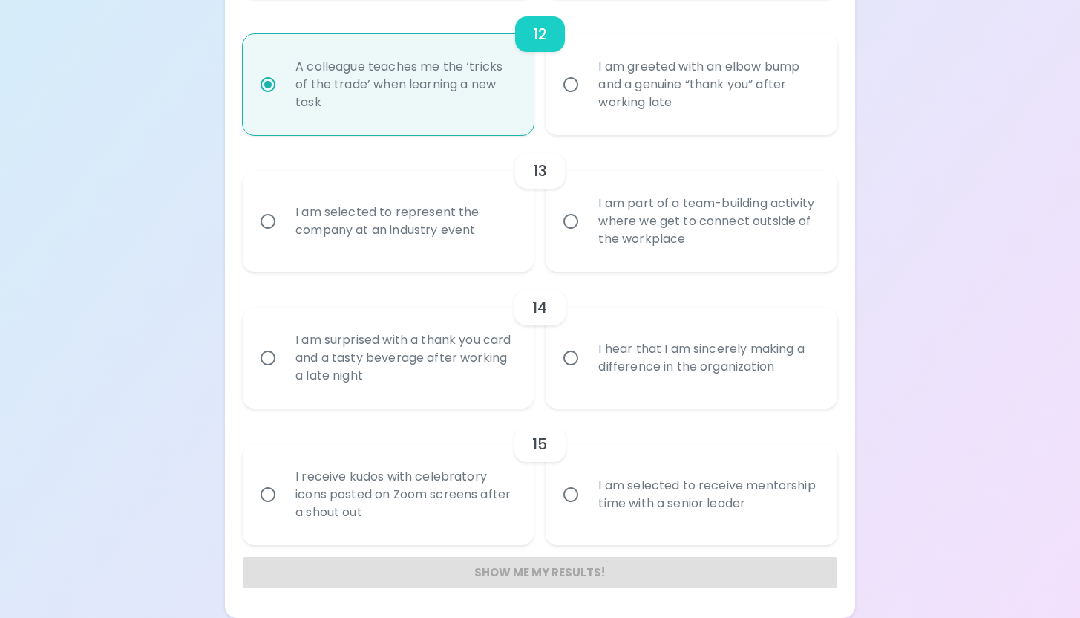
scroll to position [1824, 0]
radio input "true"
click at [596, 245] on div "I am part of a team-building activity where we get to connect outside of the wo…" at bounding box center [707, 221] width 242 height 89
click at [586, 237] on input "I am part of a team-building activity where we get to connect outside of the wo…" at bounding box center [570, 221] width 31 height 31
radio input "false"
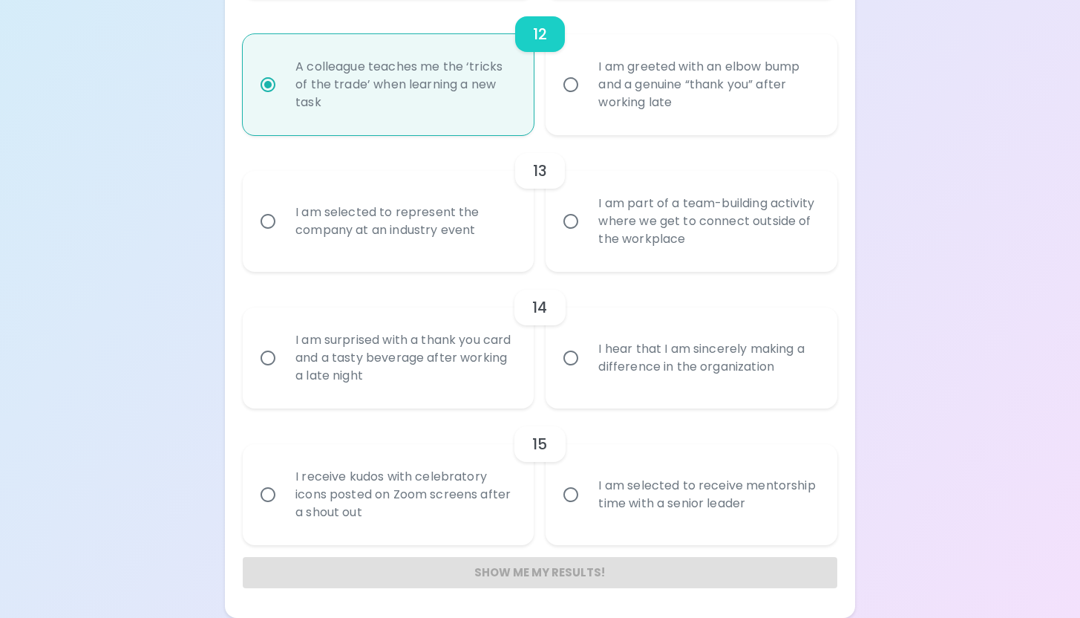
radio input "false"
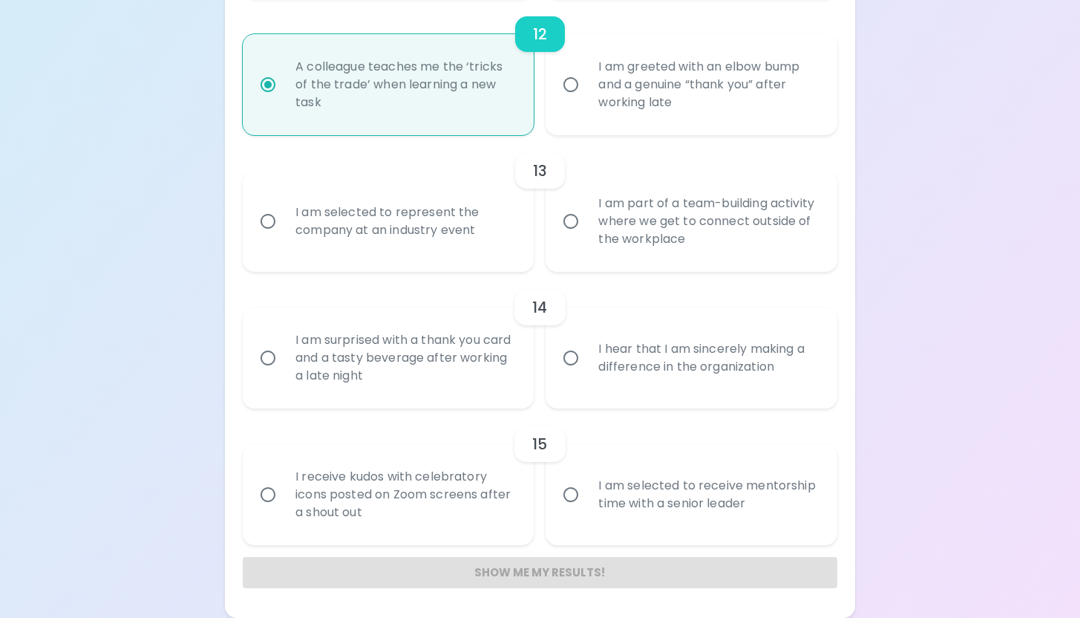
radio input "false"
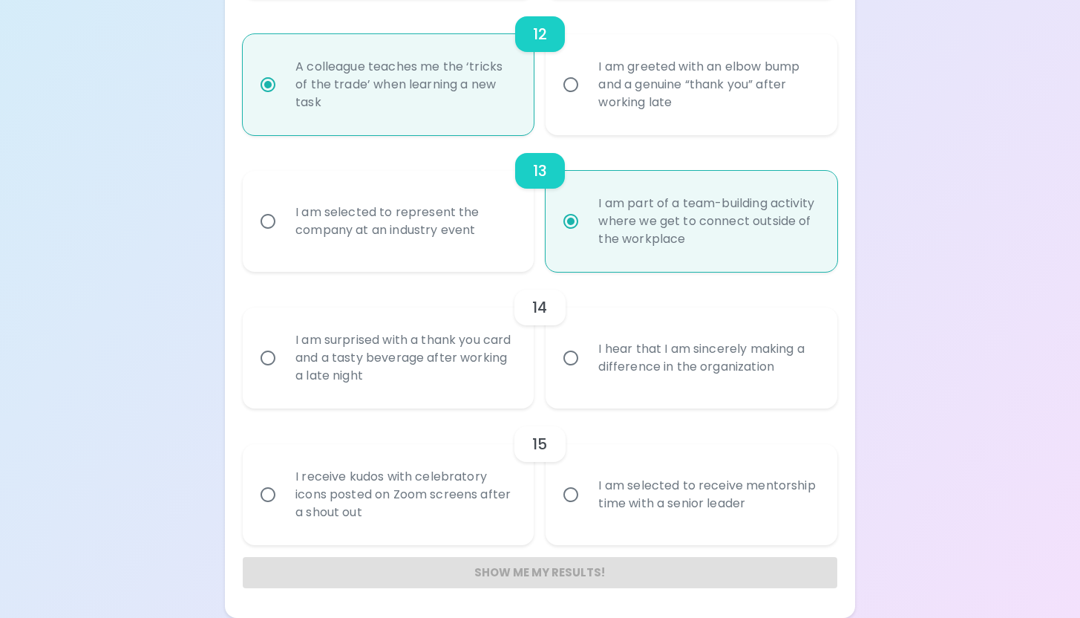
radio input "true"
click at [636, 377] on div "I hear that I am sincerely making a difference in the organization" at bounding box center [707, 357] width 242 height 71
click at [586, 373] on input "I hear that I am sincerely making a difference in the organization" at bounding box center [570, 357] width 31 height 31
radio input "false"
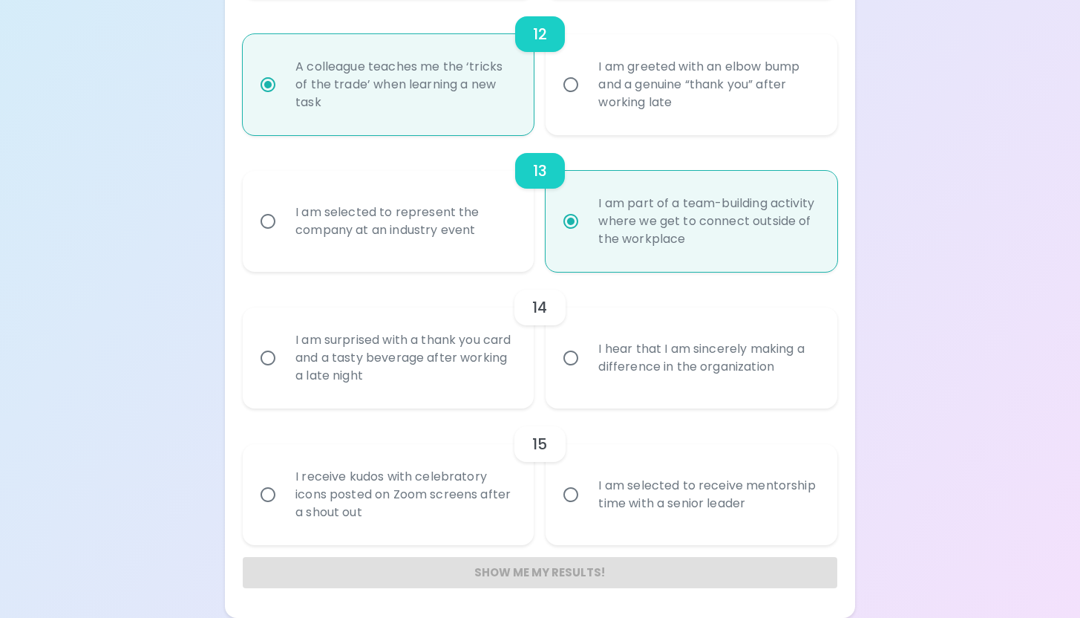
radio input "false"
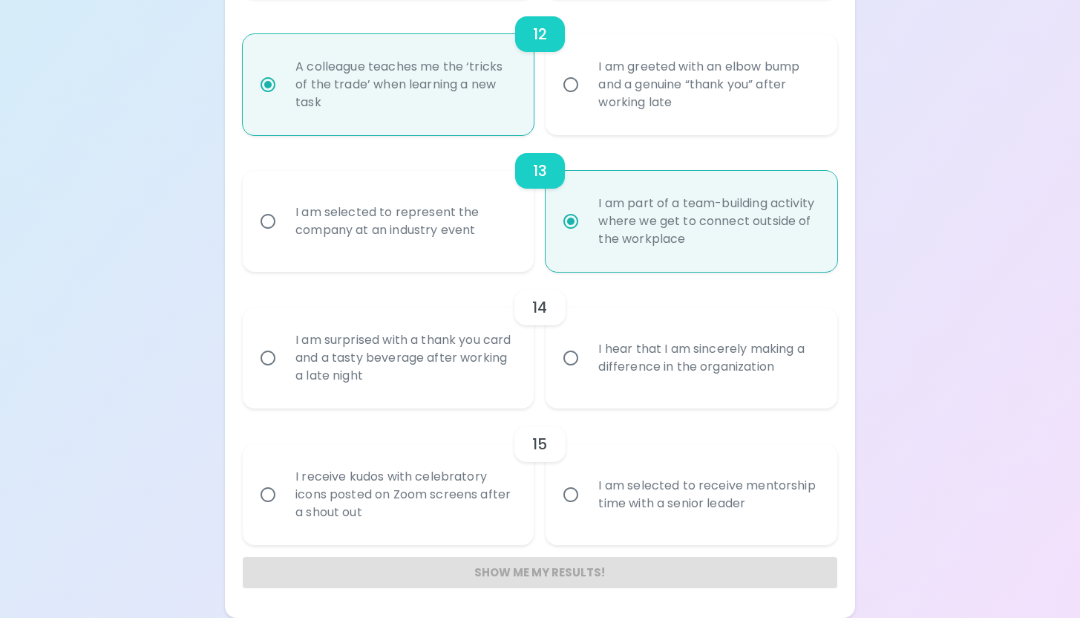
radio input "false"
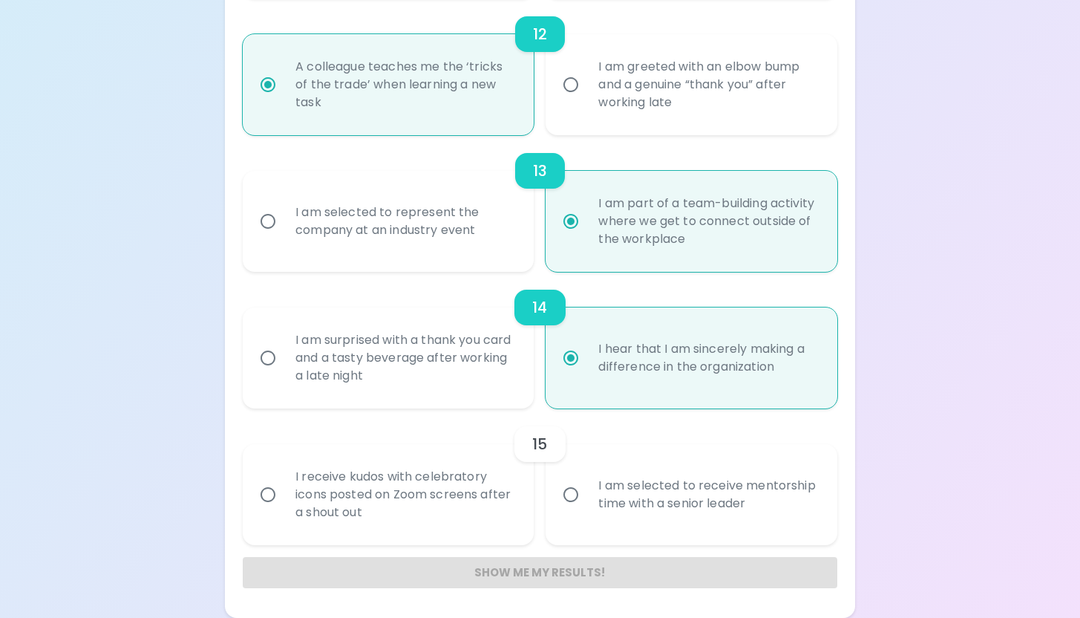
radio input "true"
click at [612, 515] on div "I am selected to receive mentorship time with a senior leader" at bounding box center [707, 494] width 242 height 71
click at [586, 510] on input "I am selected to receive mentorship time with a senior leader" at bounding box center [570, 494] width 31 height 31
radio input "false"
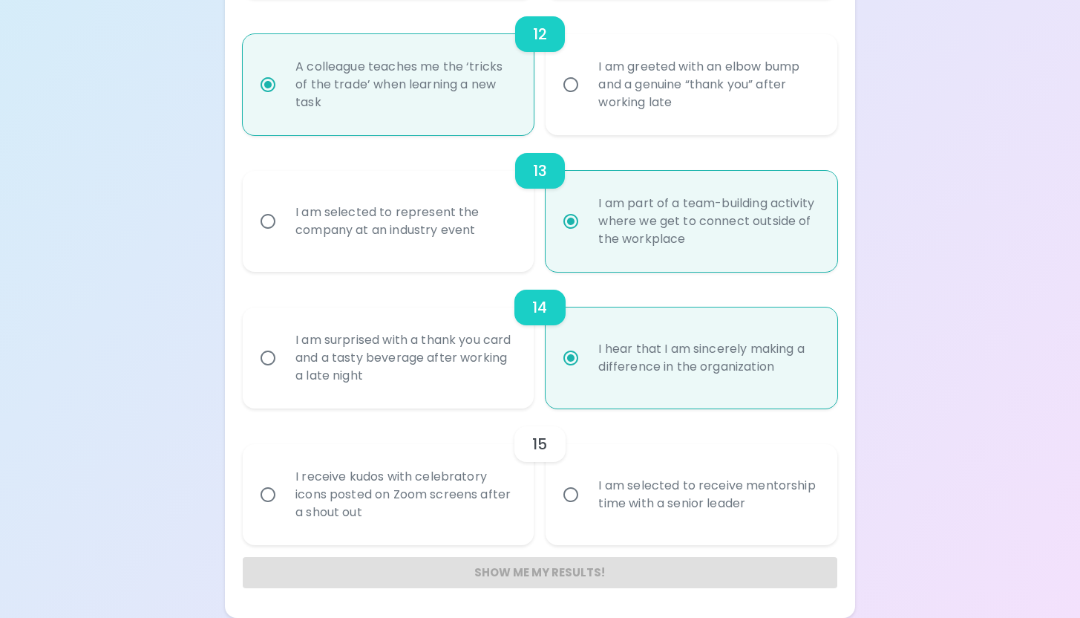
radio input "false"
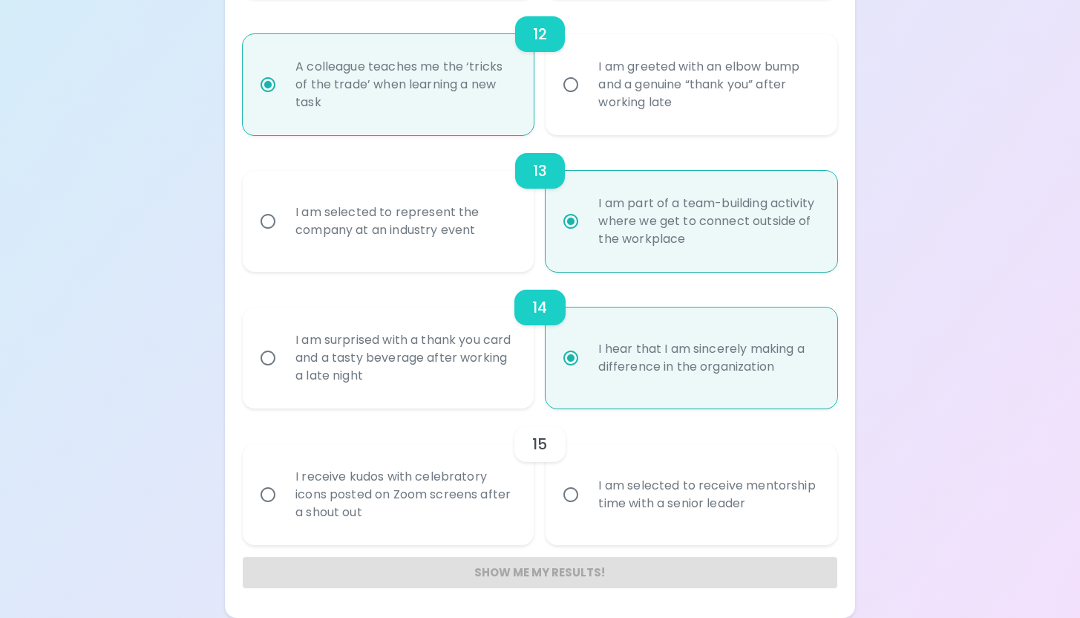
radio input "false"
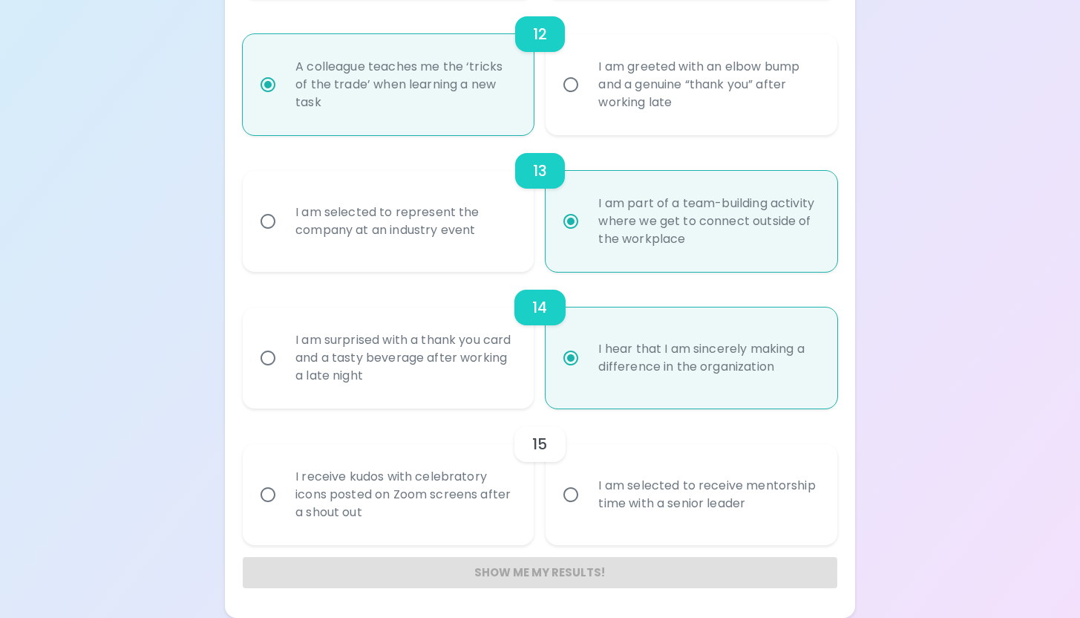
radio input "false"
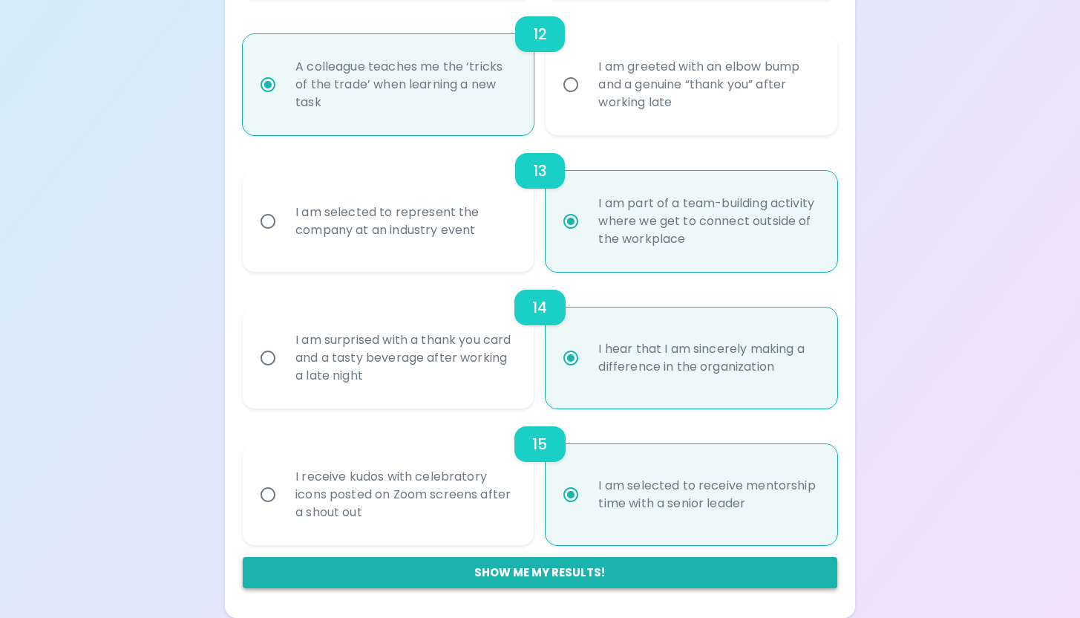
radio input "true"
click at [580, 574] on button "Show me my results!" at bounding box center [540, 572] width 595 height 31
radio input "false"
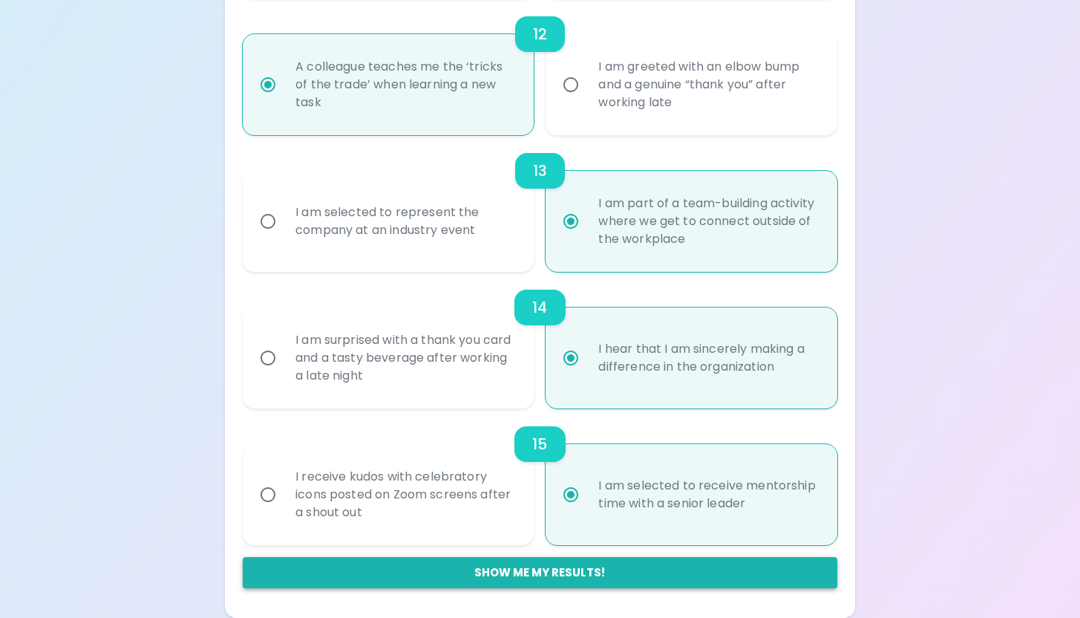
radio input "false"
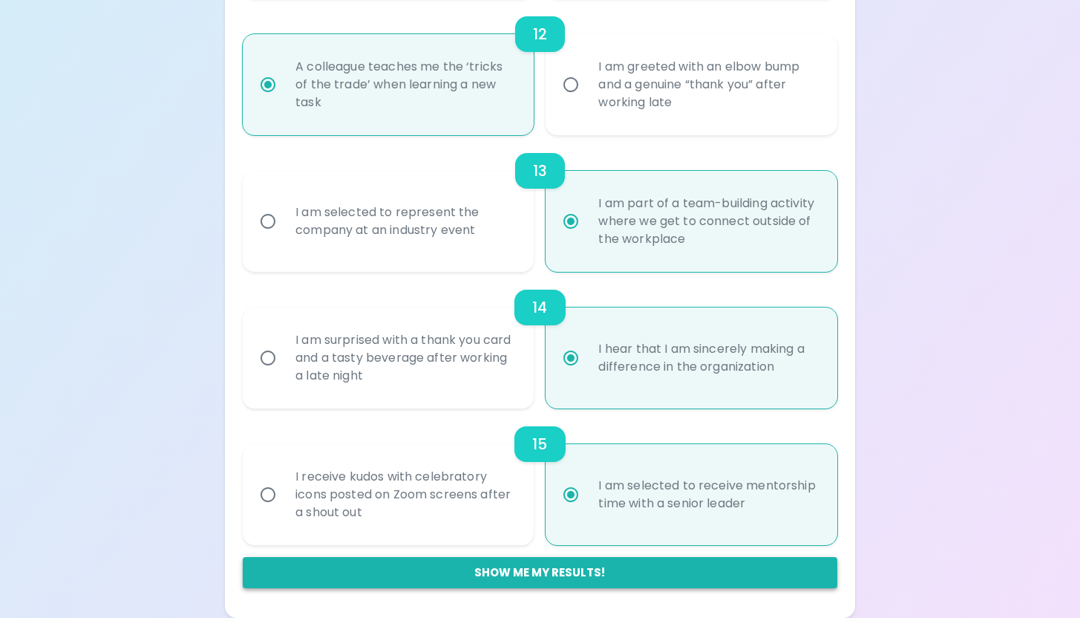
radio input "false"
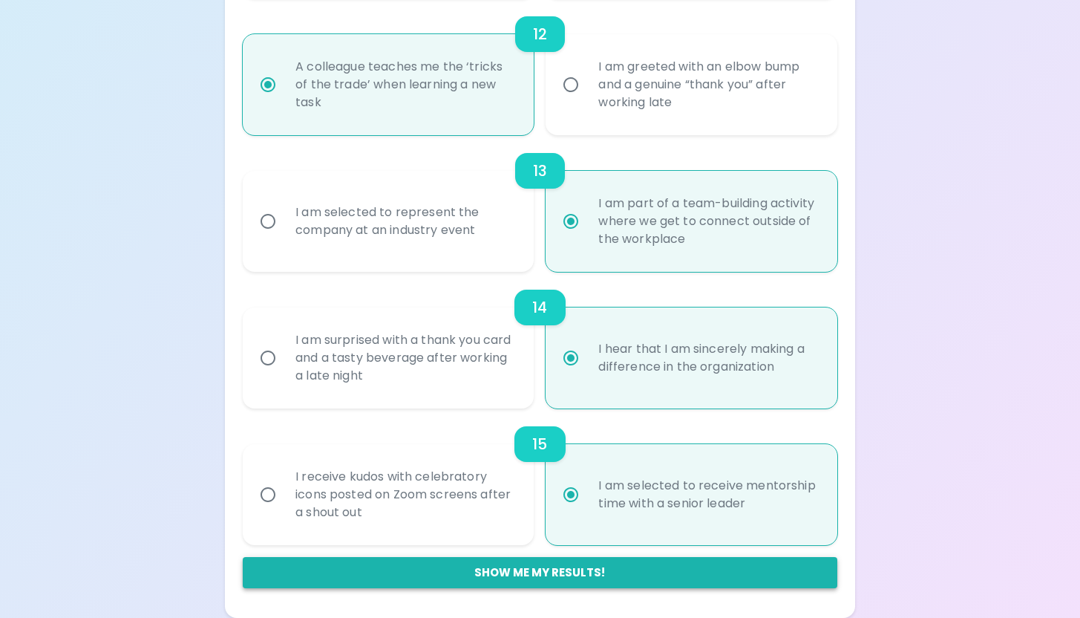
radio input "false"
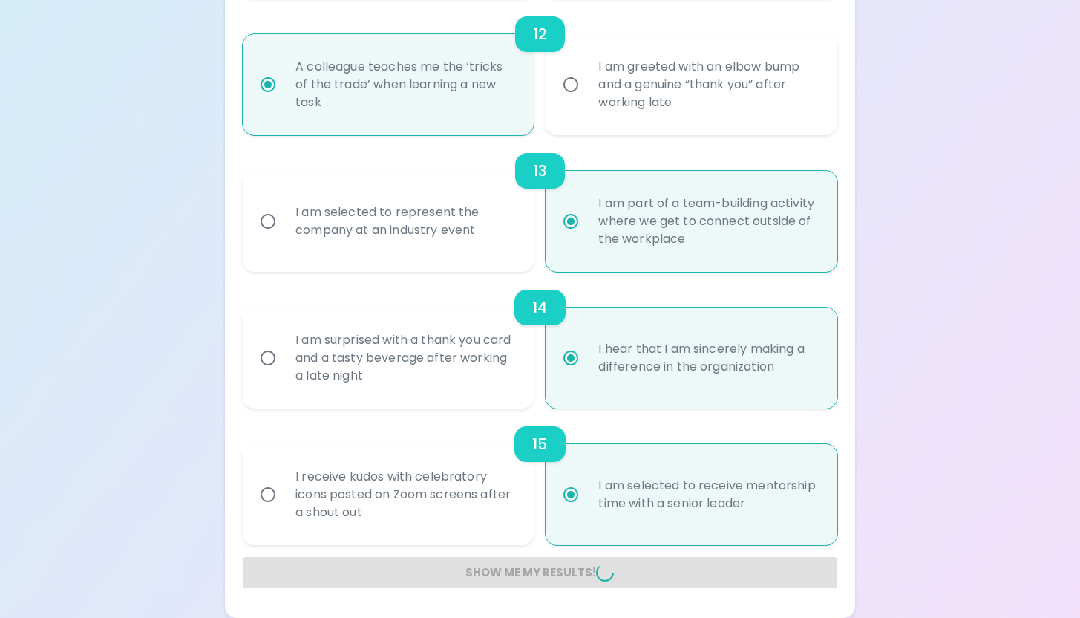
radio input "false"
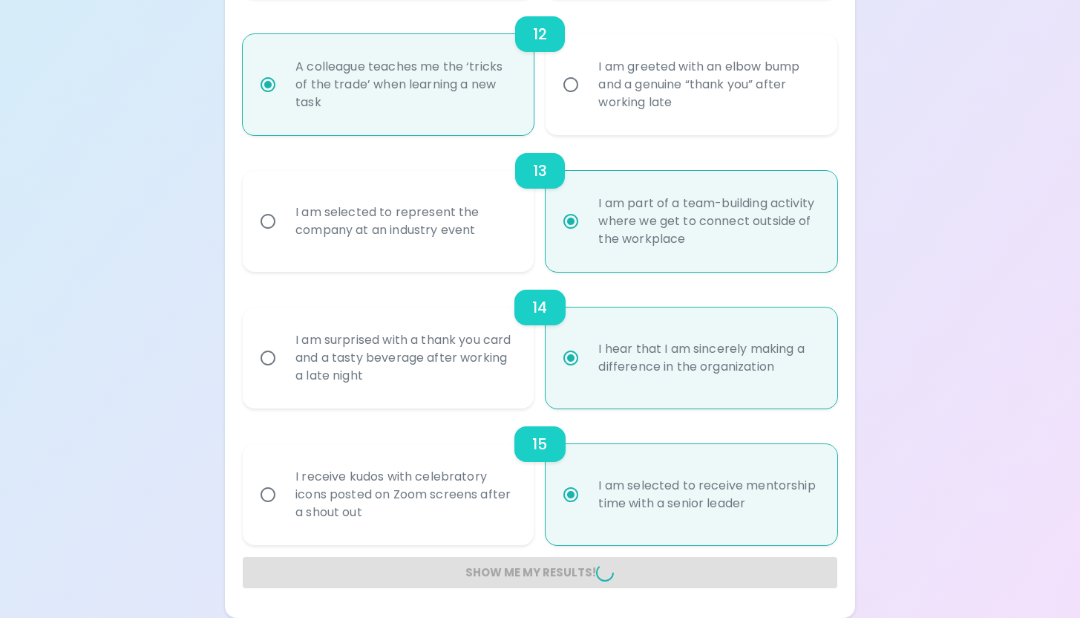
radio input "false"
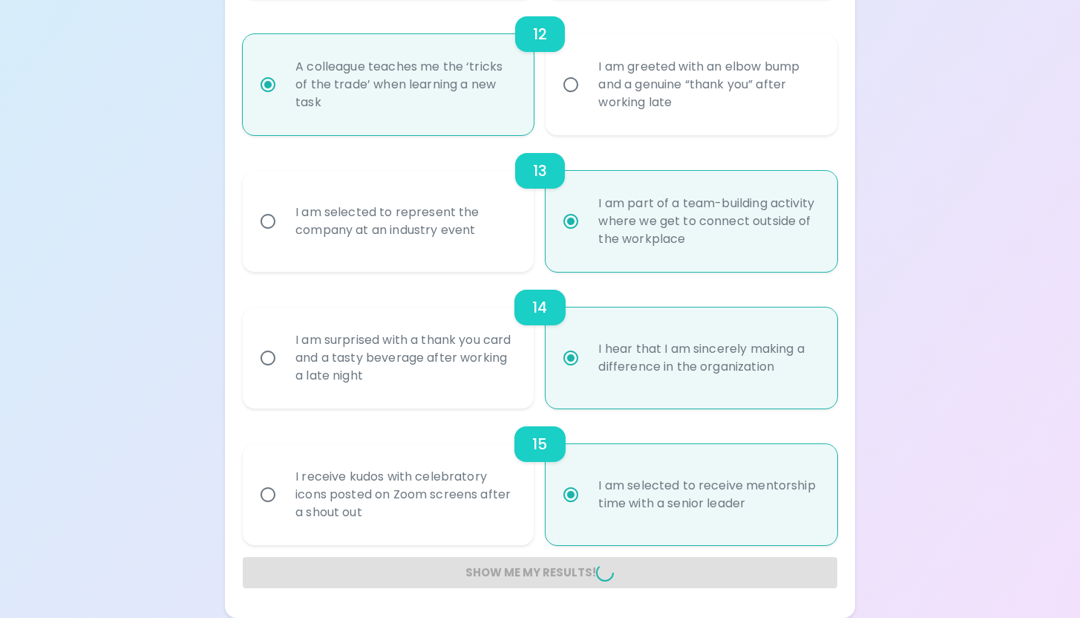
radio input "false"
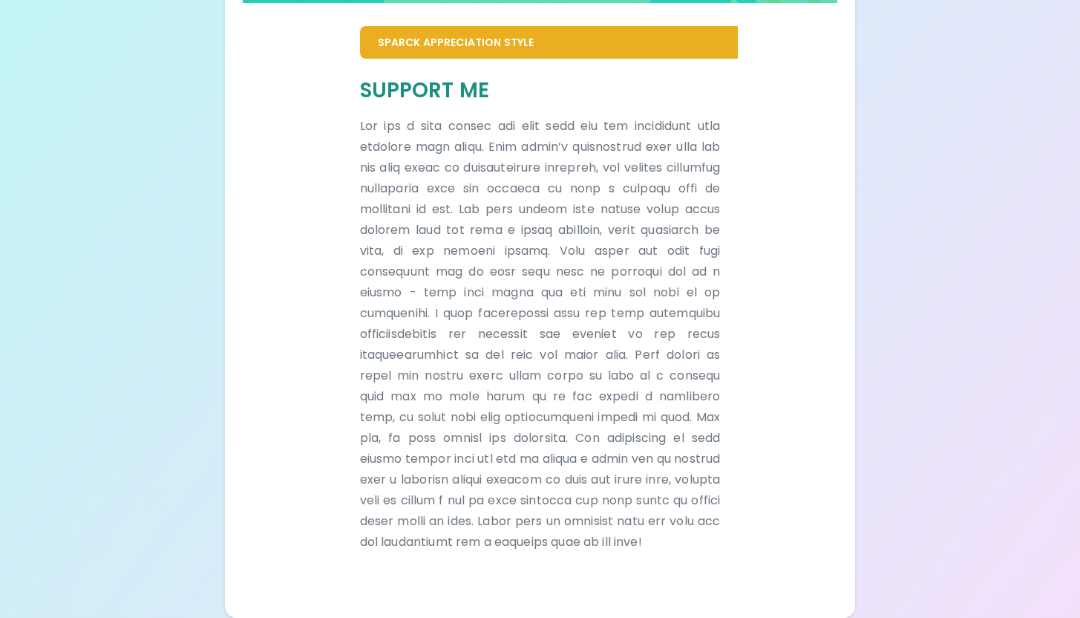
scroll to position [323, 0]
